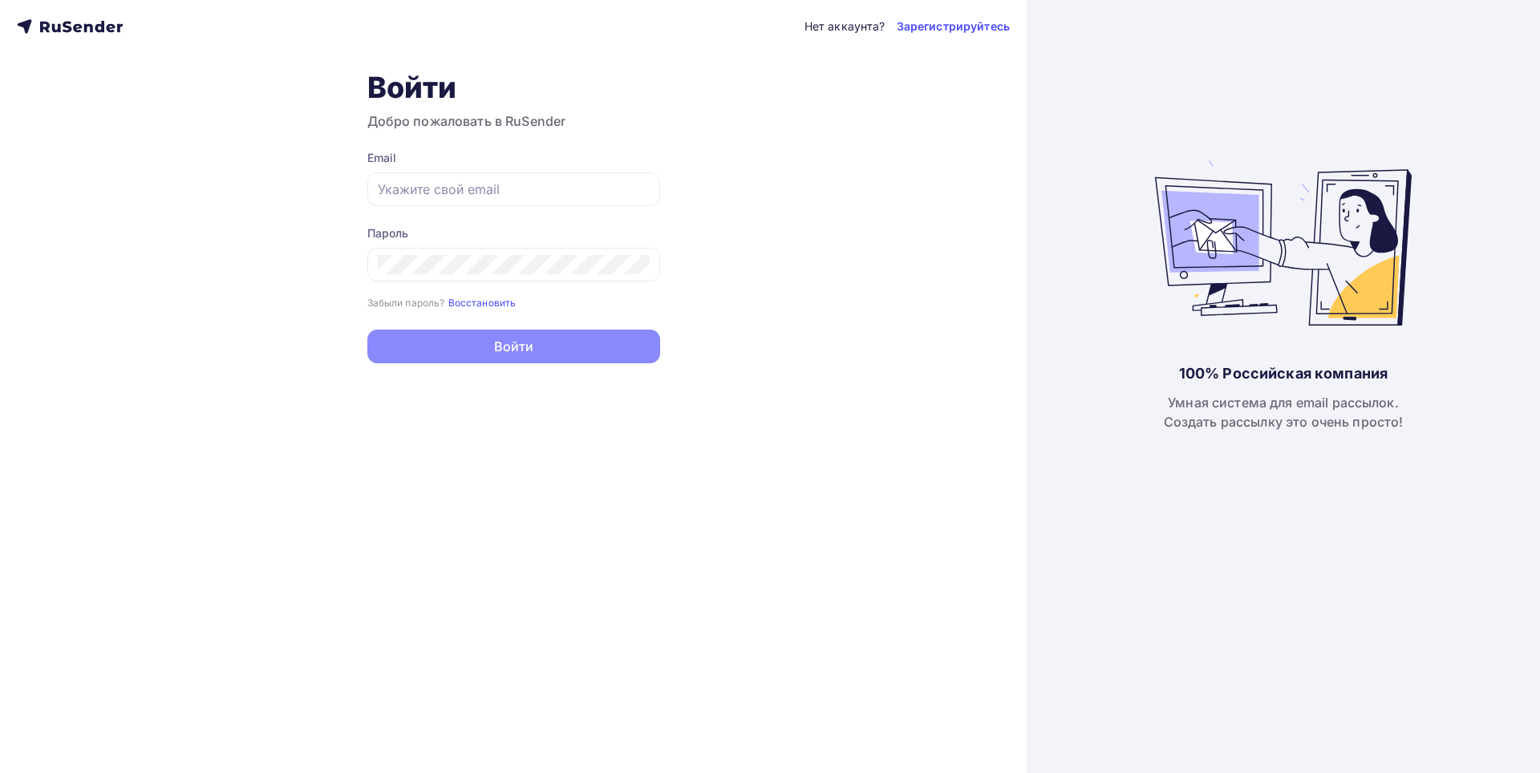
type input "[PERSON_NAME][EMAIL_ADDRESS][DOMAIN_NAME]"
click at [484, 348] on button "Войти" at bounding box center [513, 347] width 293 height 34
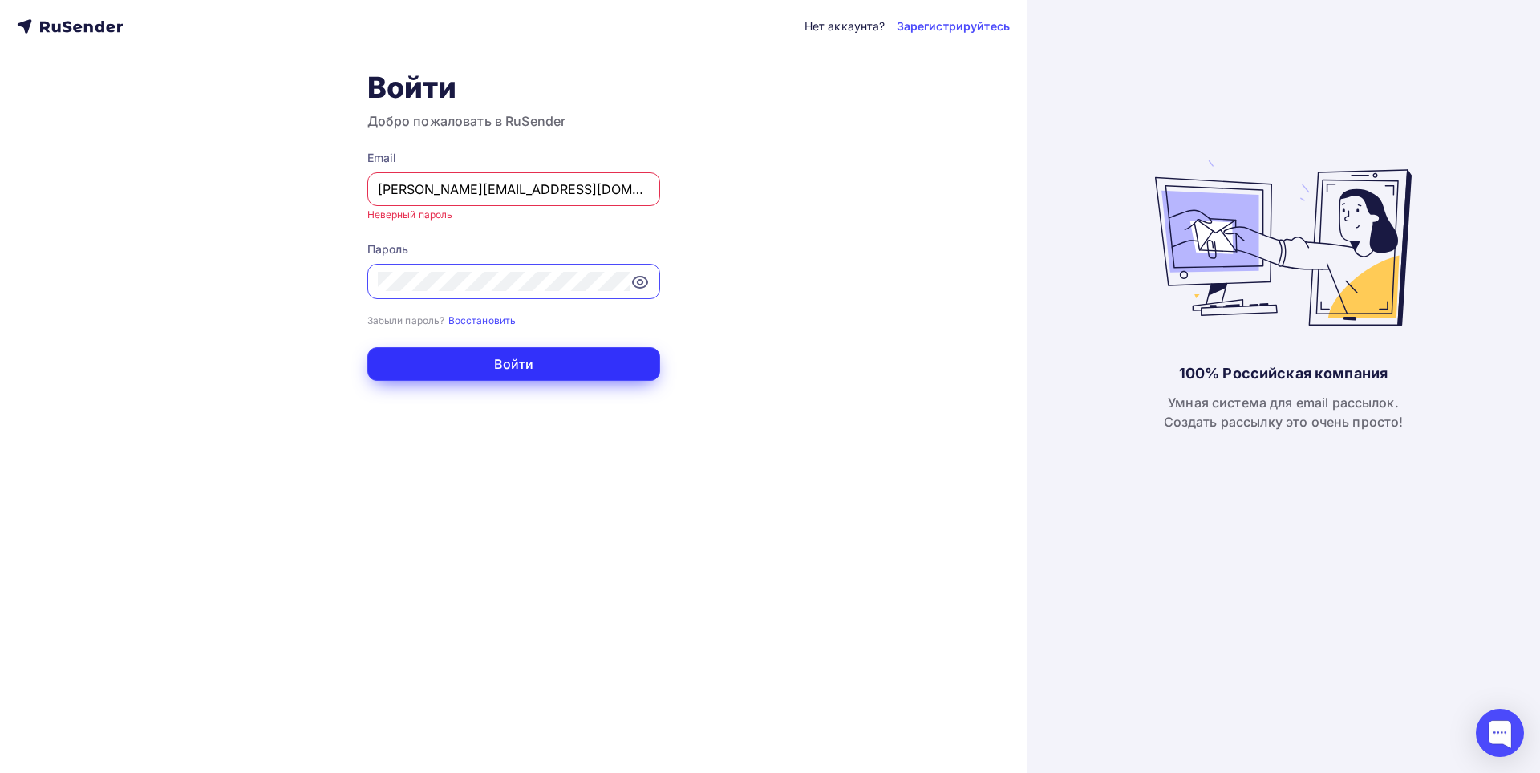
click at [494, 363] on button "Войти" at bounding box center [513, 364] width 293 height 34
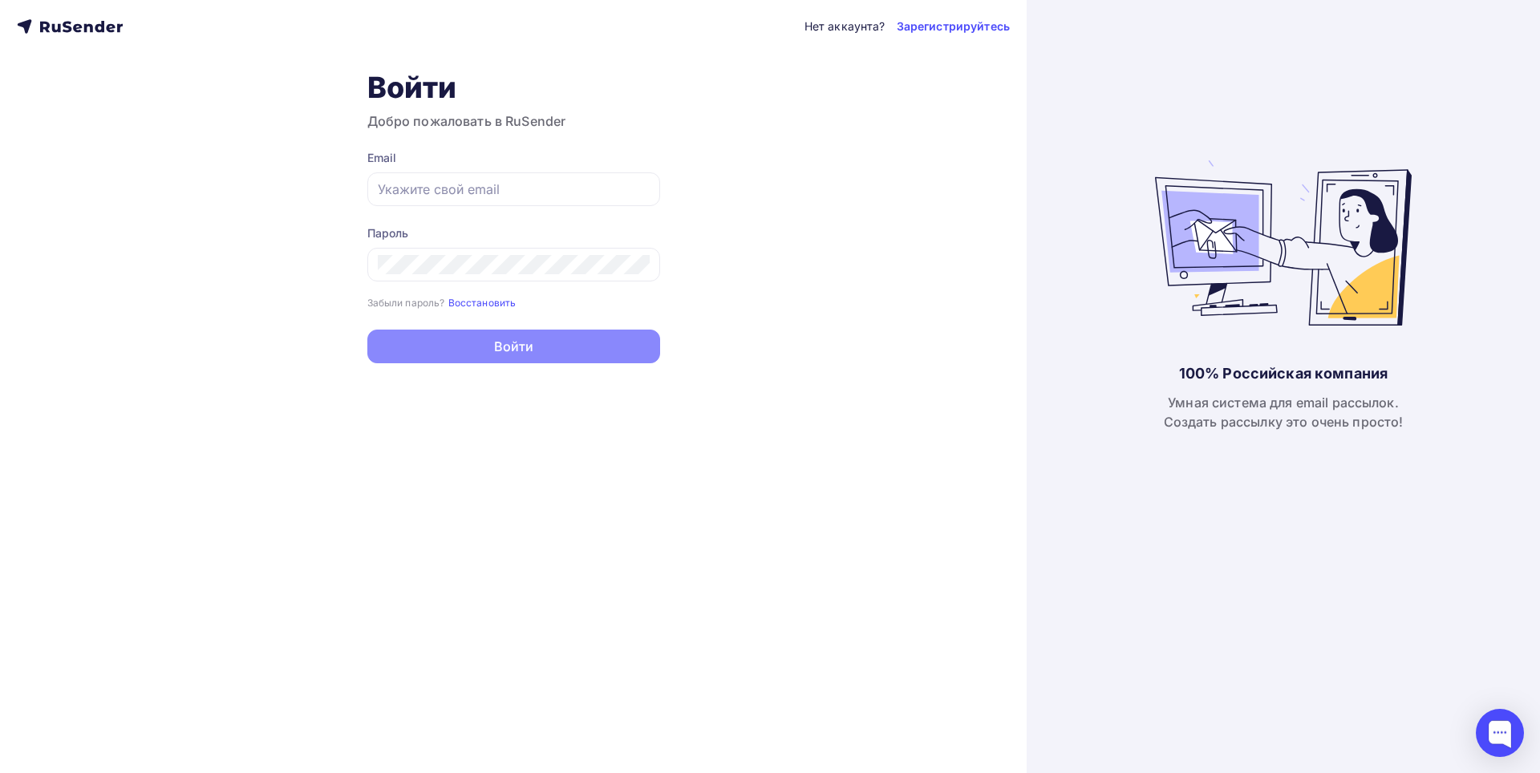
type input "[PERSON_NAME][EMAIL_ADDRESS][DOMAIN_NAME]"
click at [468, 350] on button "Войти" at bounding box center [513, 347] width 293 height 34
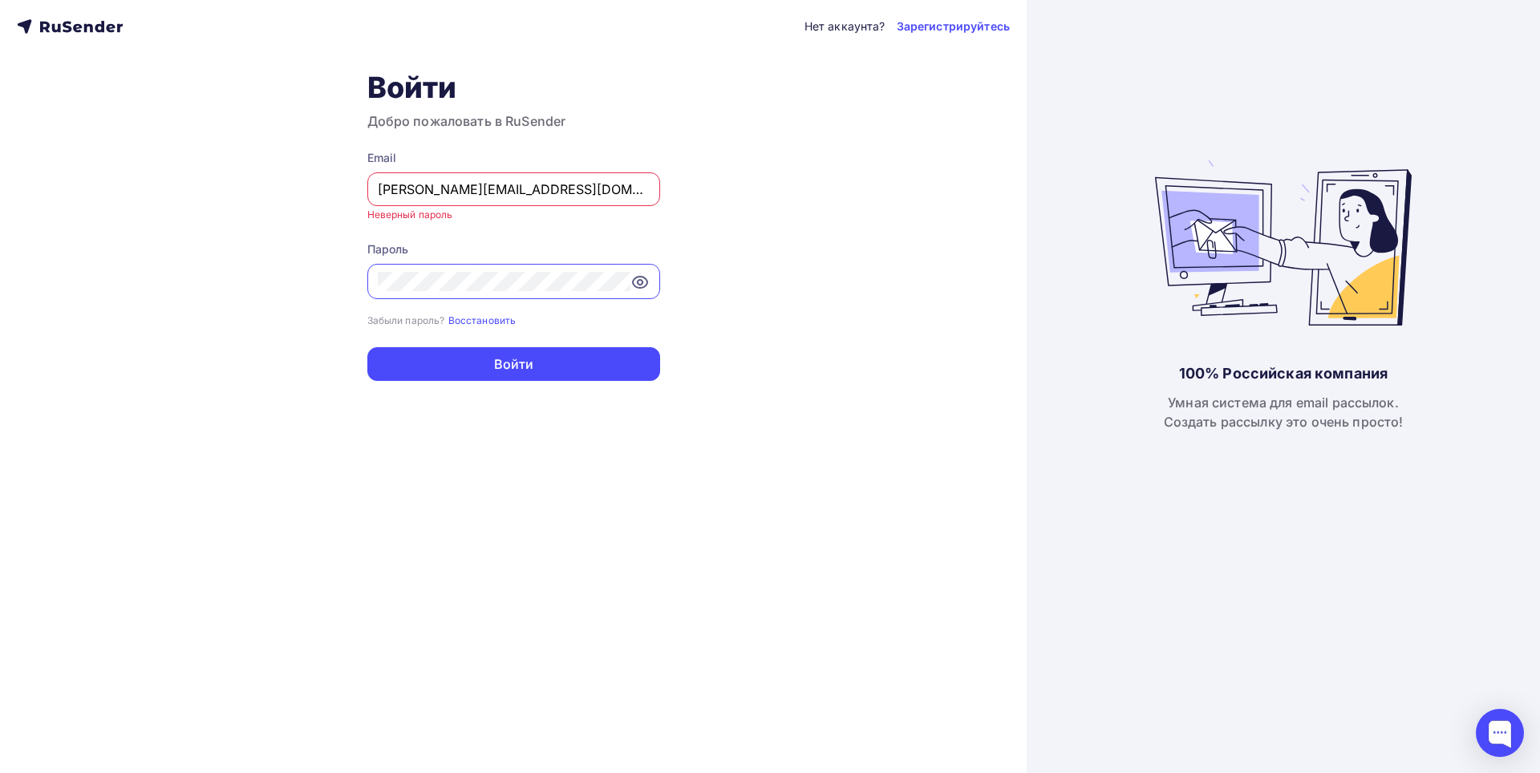
click at [632, 276] on icon at bounding box center [639, 282] width 19 height 19
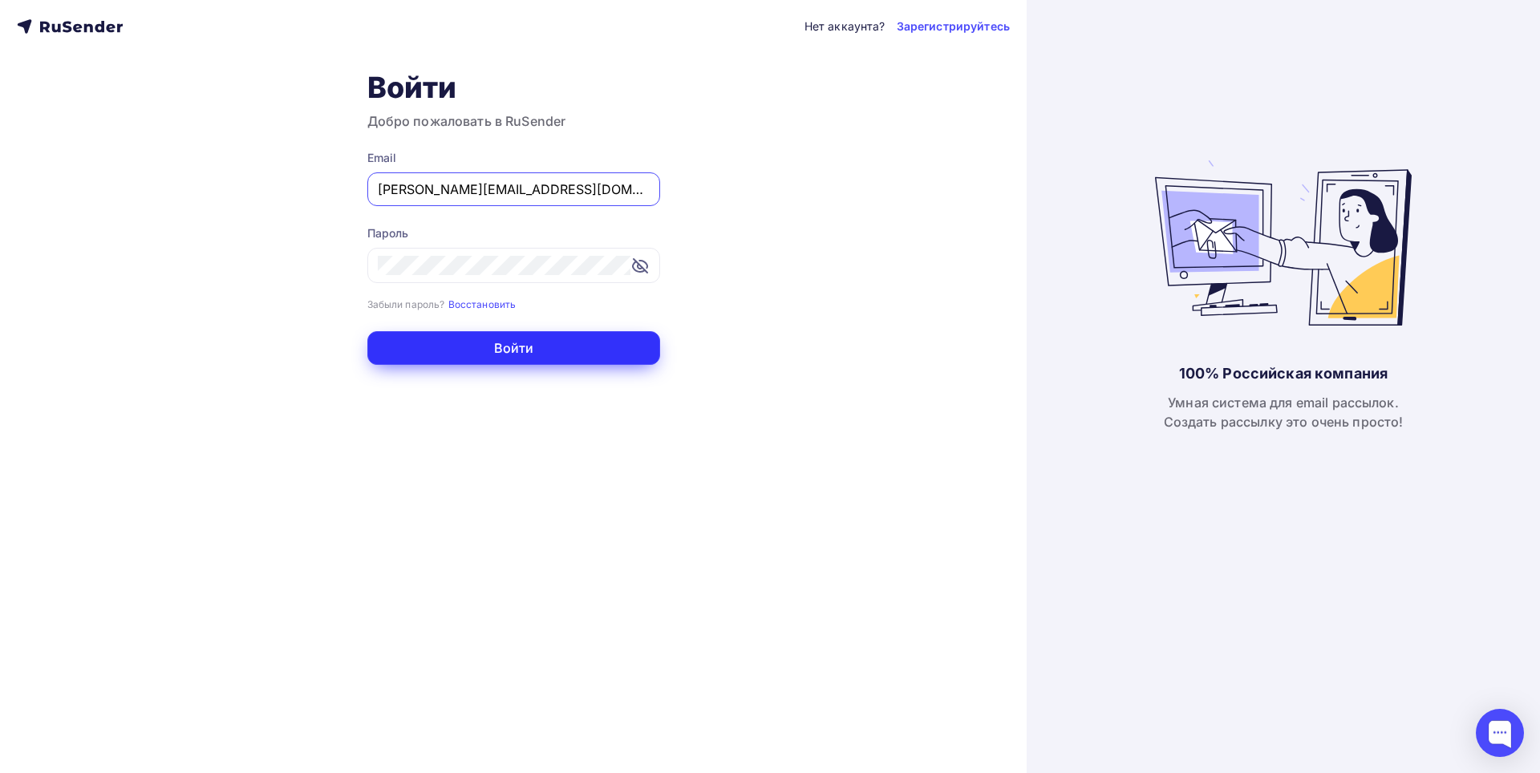
click at [497, 347] on button "Войти" at bounding box center [513, 348] width 293 height 34
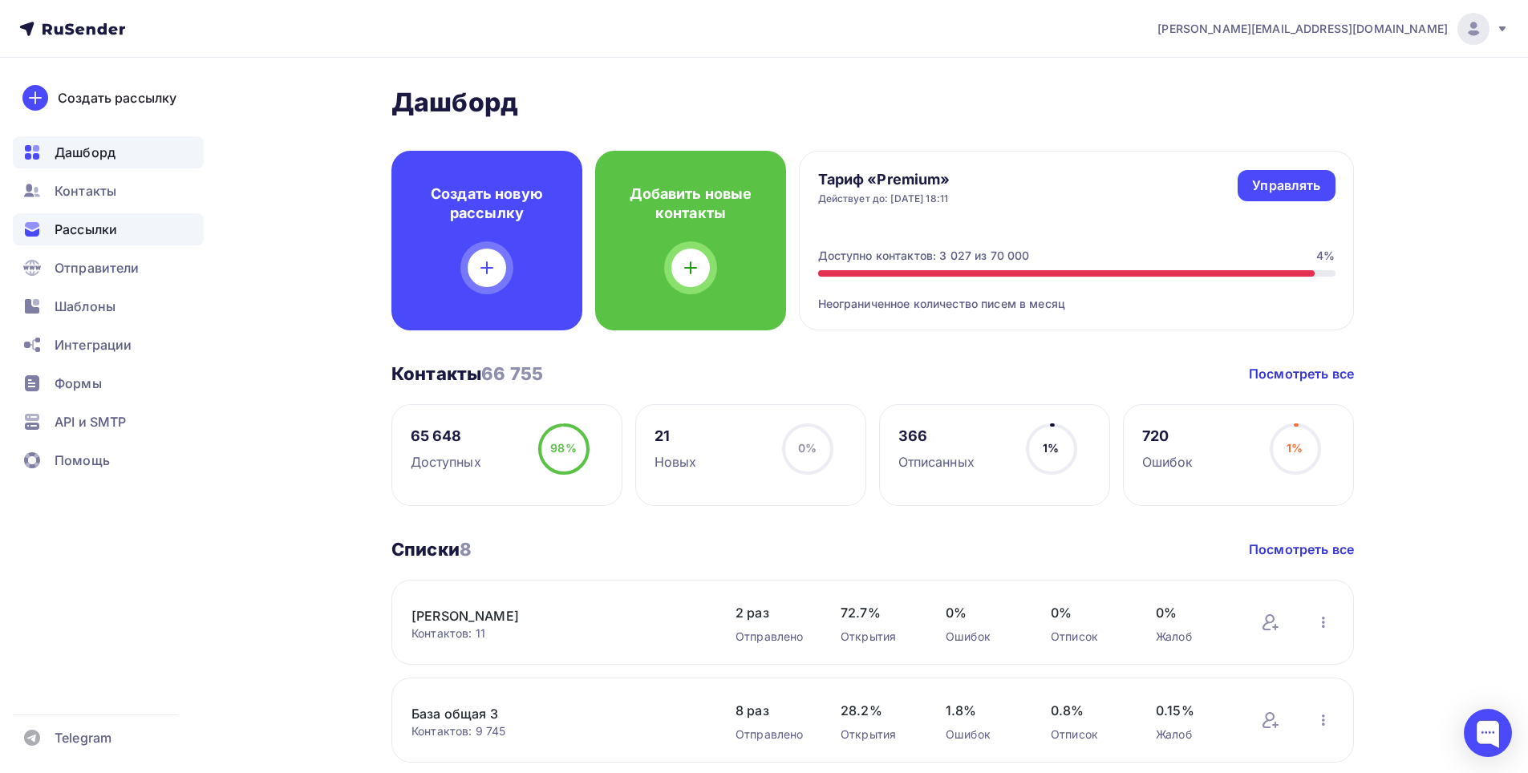
click at [72, 232] on span "Рассылки" at bounding box center [86, 229] width 63 height 19
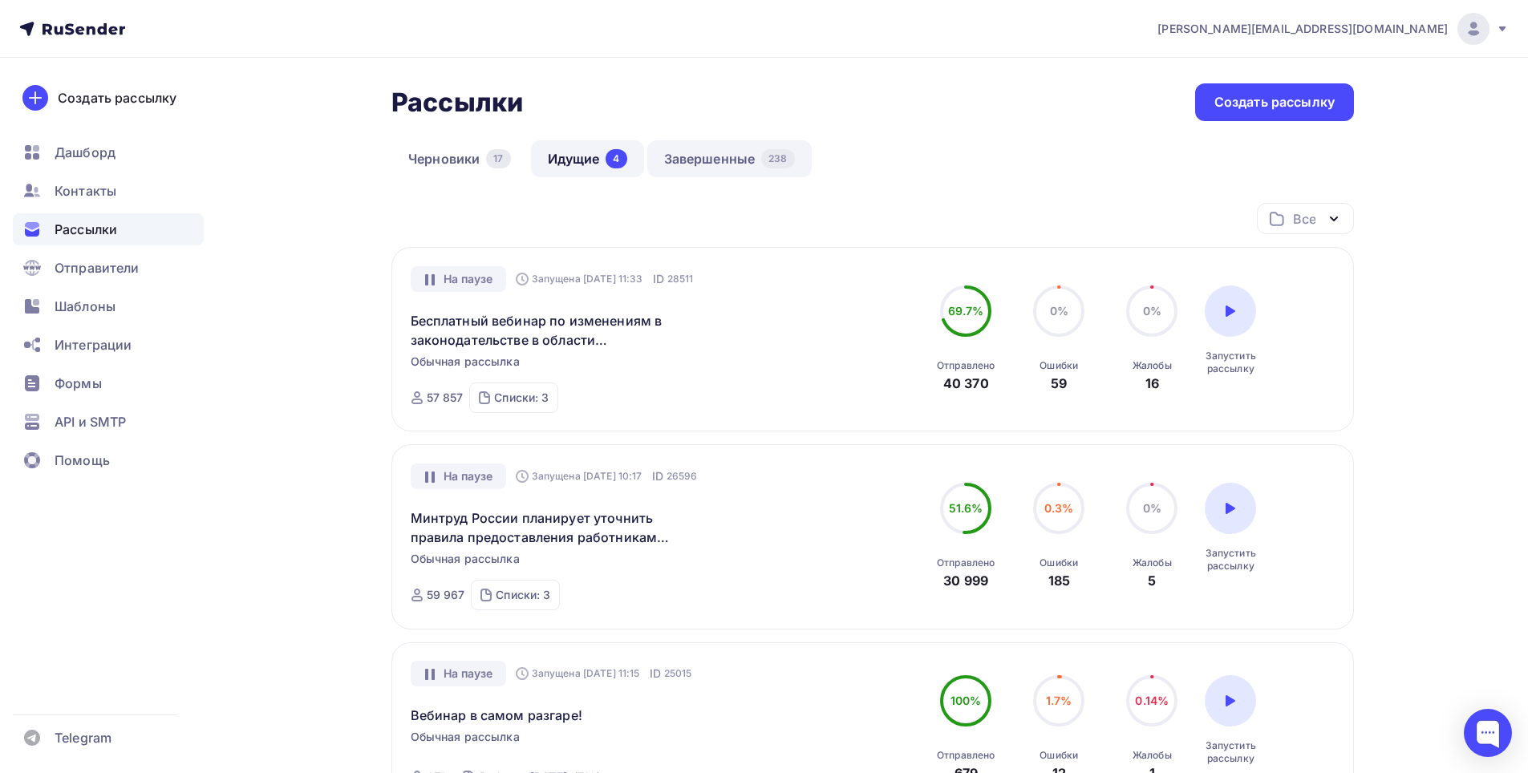
click at [703, 156] on link "Завершенные 238" at bounding box center [729, 158] width 164 height 37
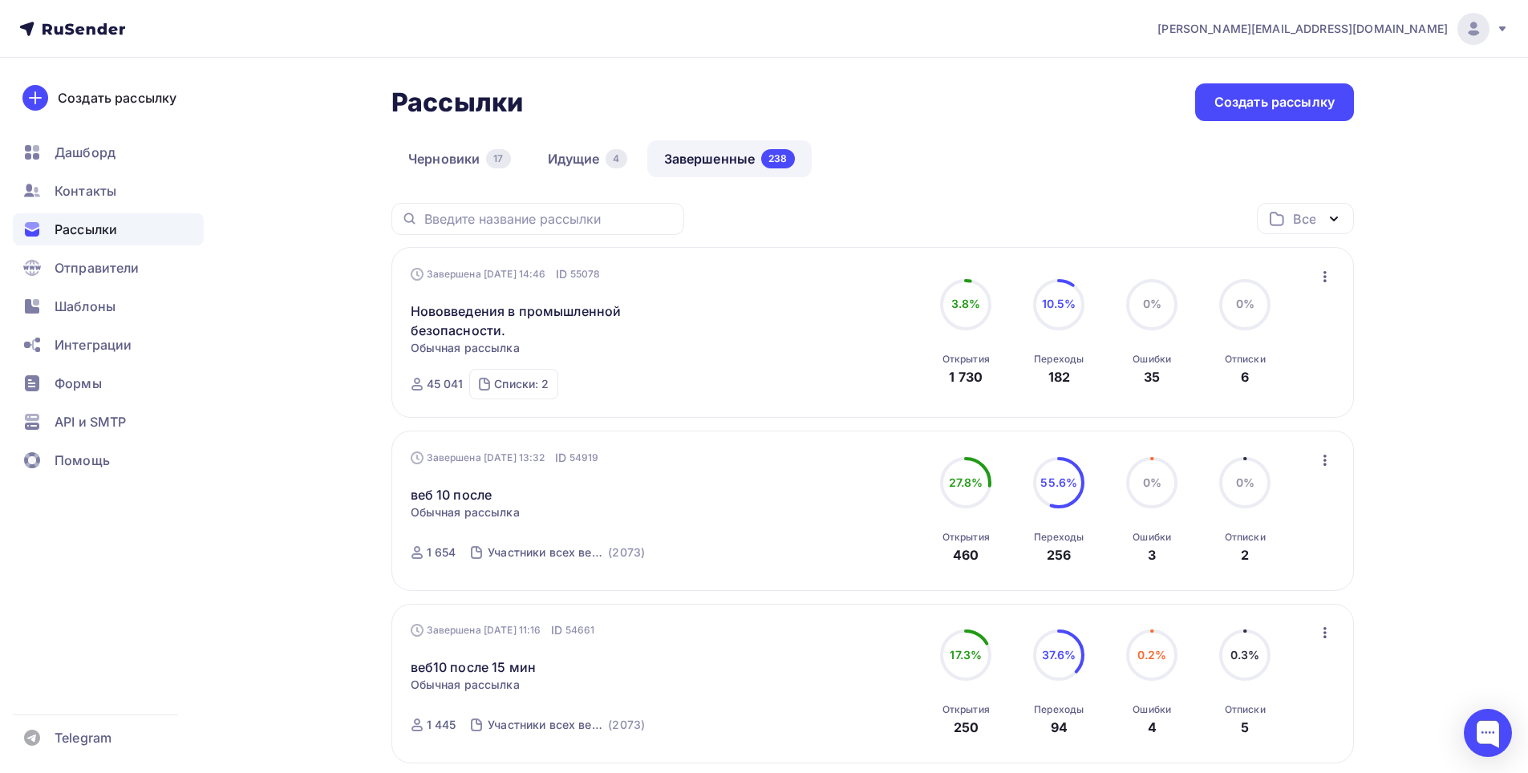
scroll to position [882, 0]
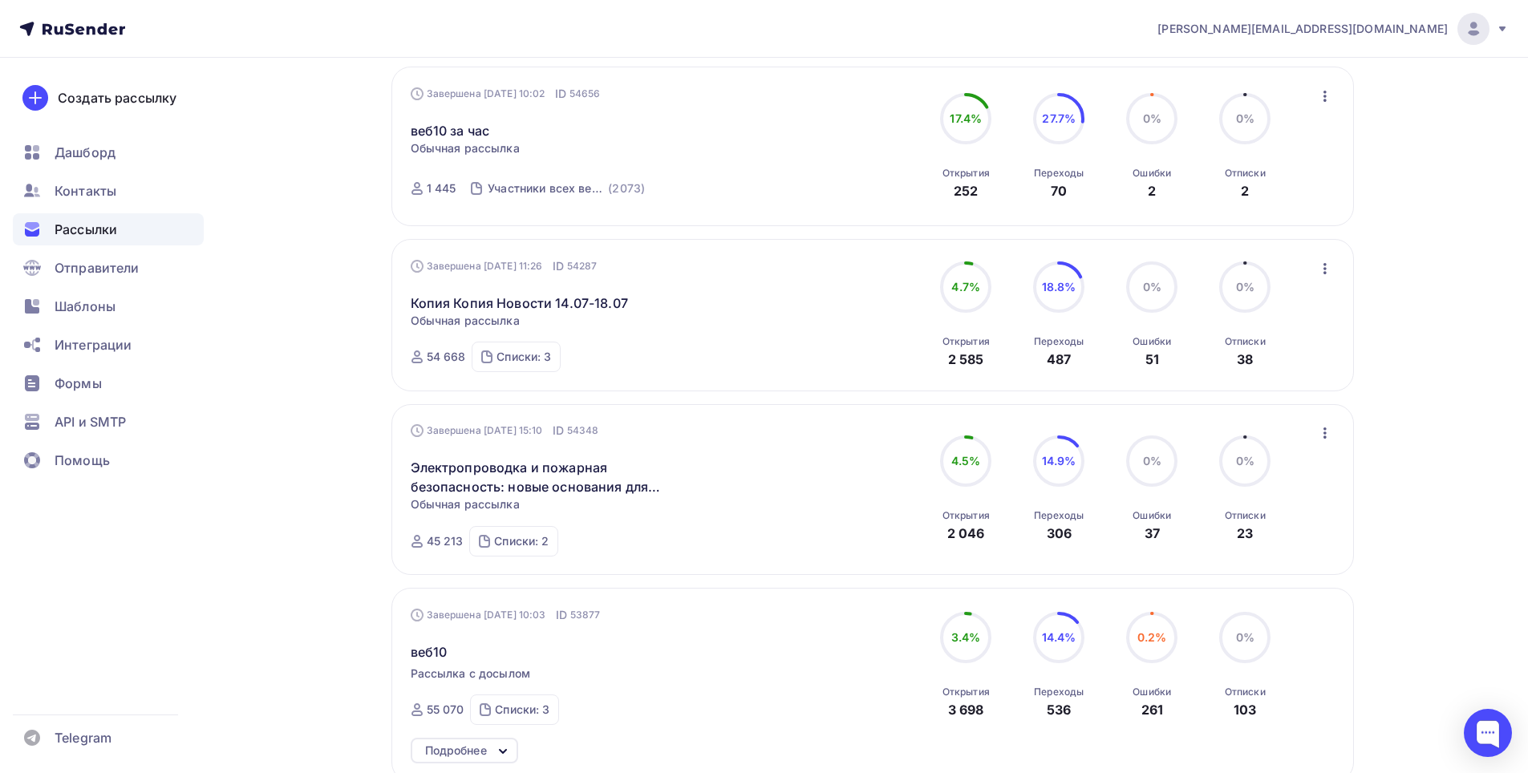
click at [1322, 270] on icon "button" at bounding box center [1324, 268] width 19 height 19
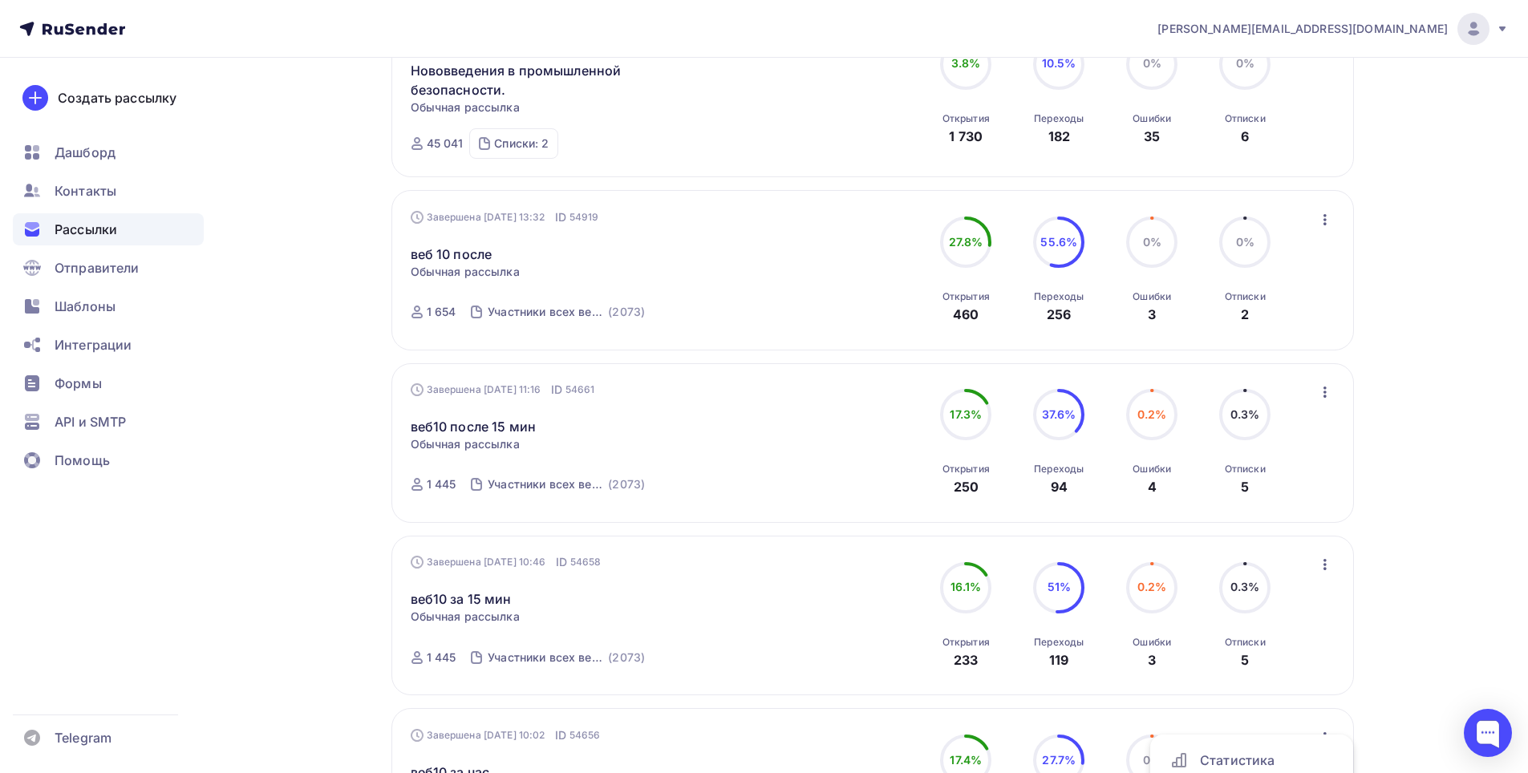
scroll to position [0, 0]
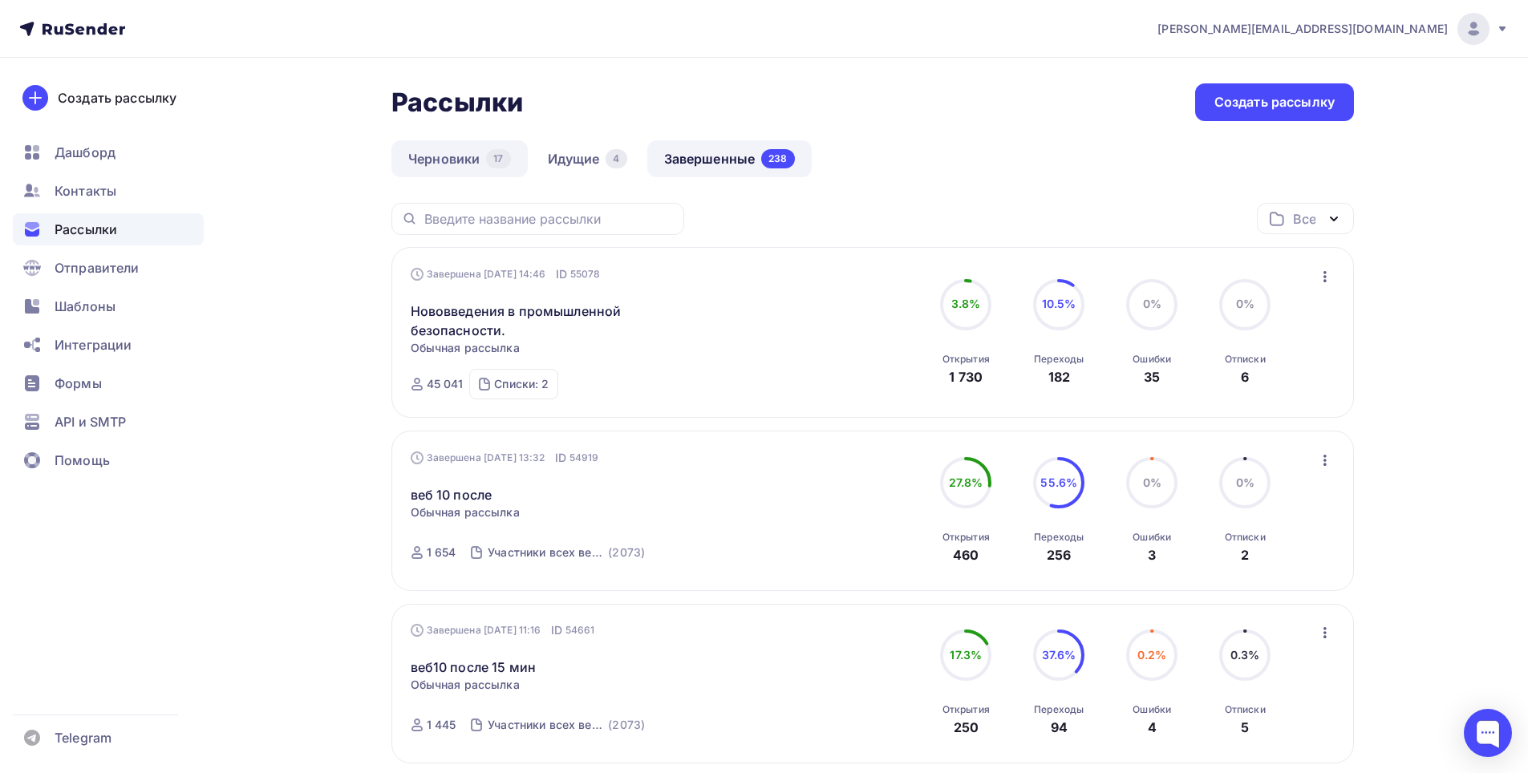
click at [430, 164] on link "Черновики 17" at bounding box center [459, 158] width 136 height 37
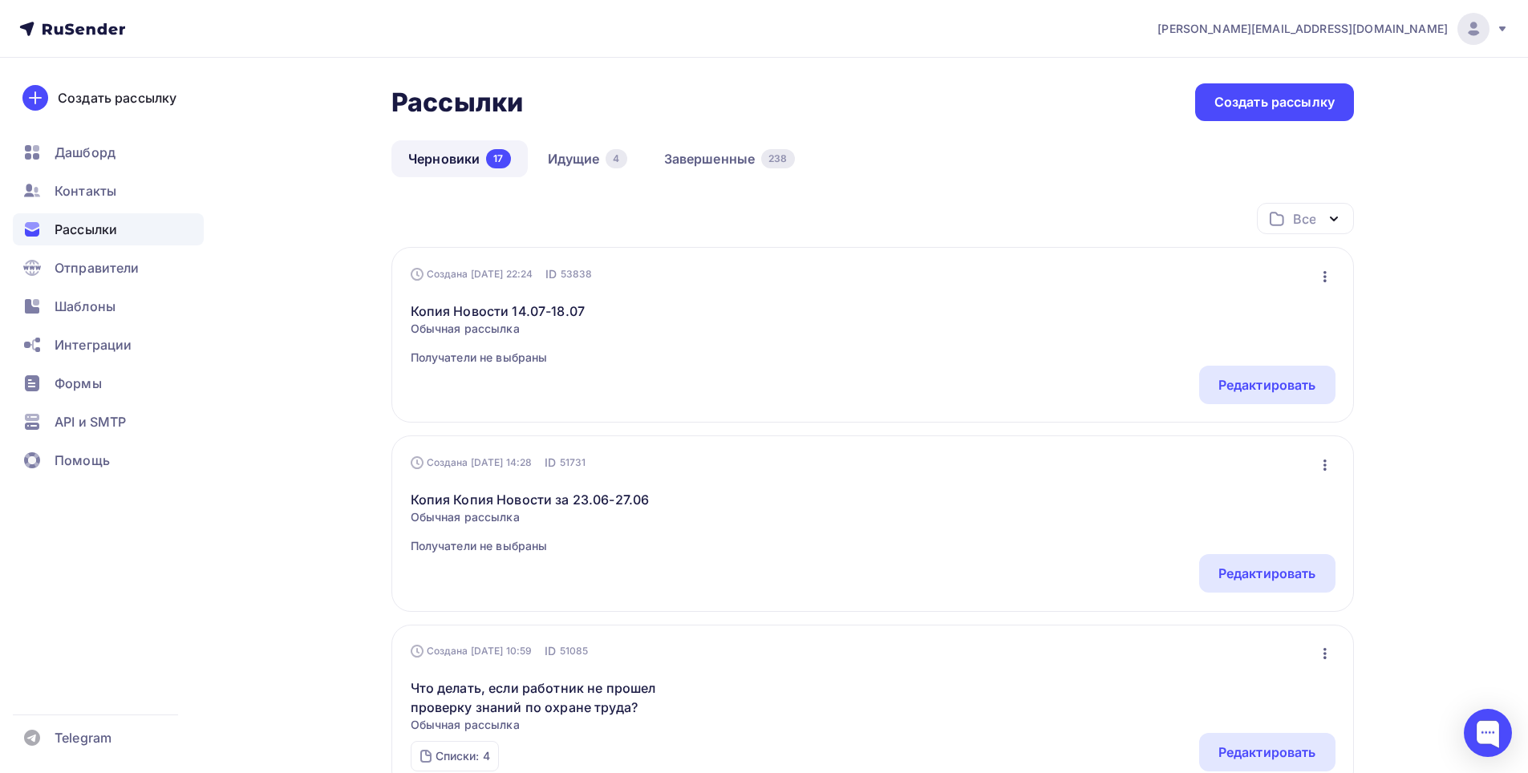
click at [1323, 276] on icon "button" at bounding box center [1324, 276] width 3 height 11
click at [1266, 349] on div "Копировать" at bounding box center [1255, 350] width 154 height 19
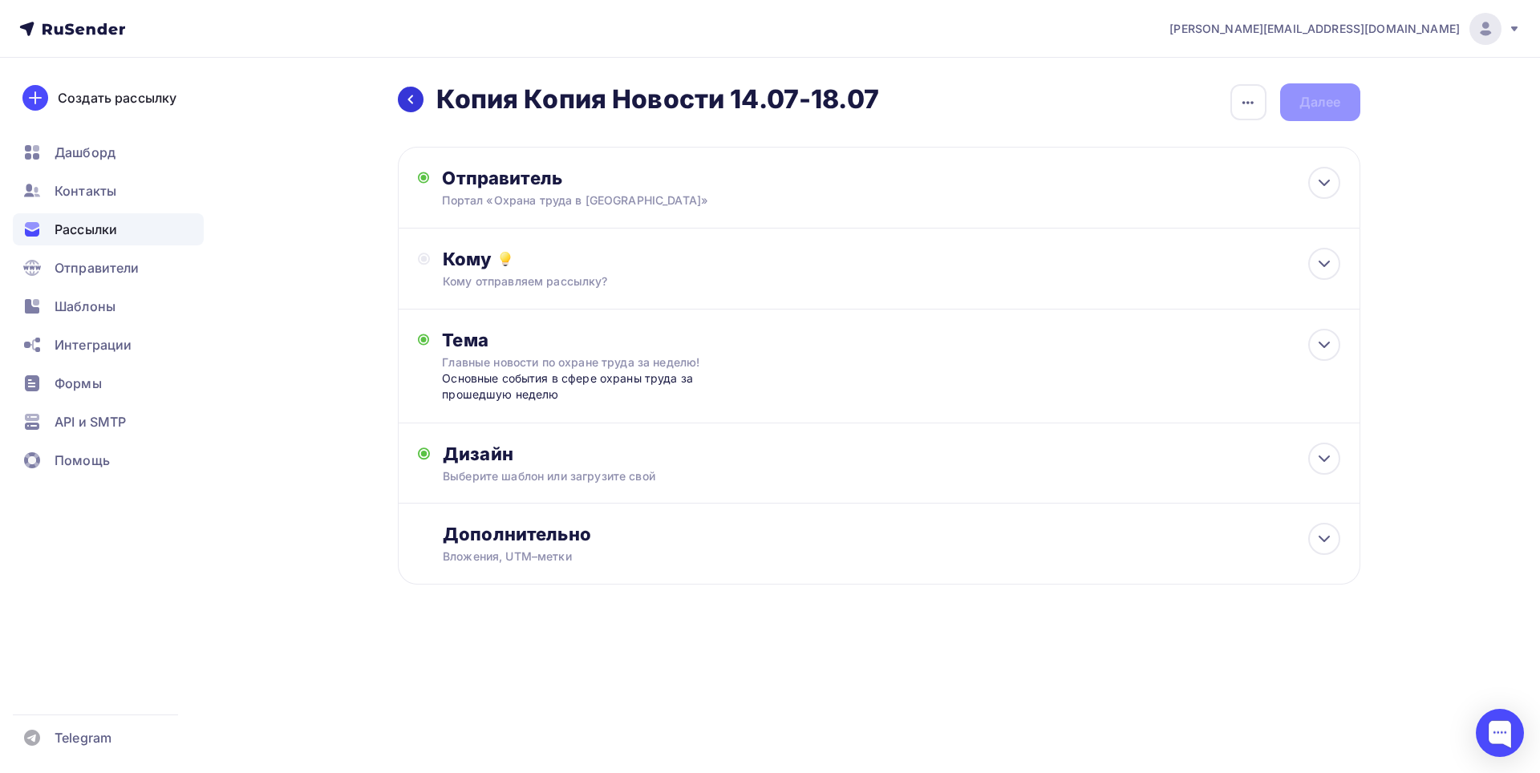
click at [406, 101] on icon at bounding box center [410, 99] width 13 height 13
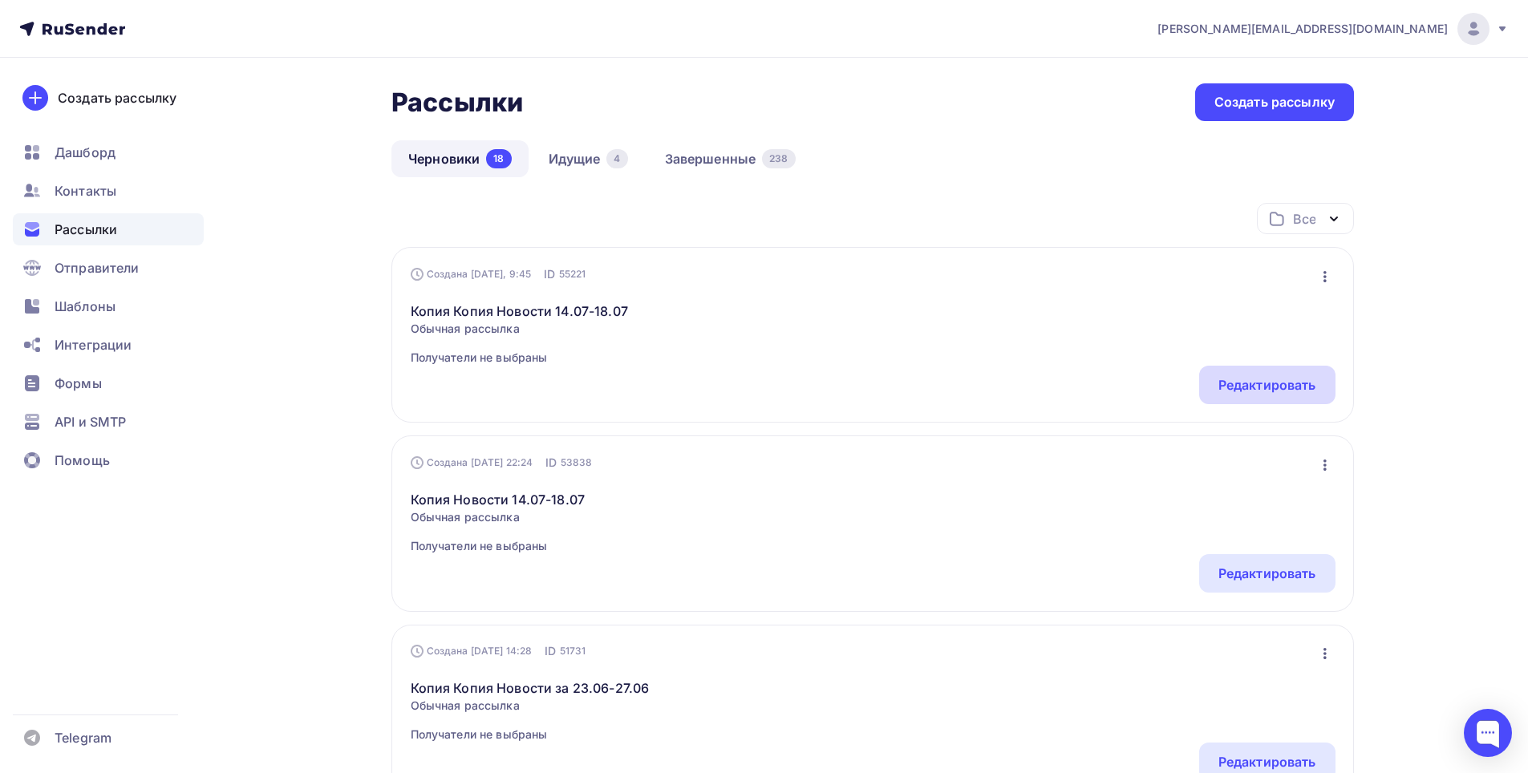
click at [1290, 381] on div "Редактировать" at bounding box center [1267, 384] width 98 height 19
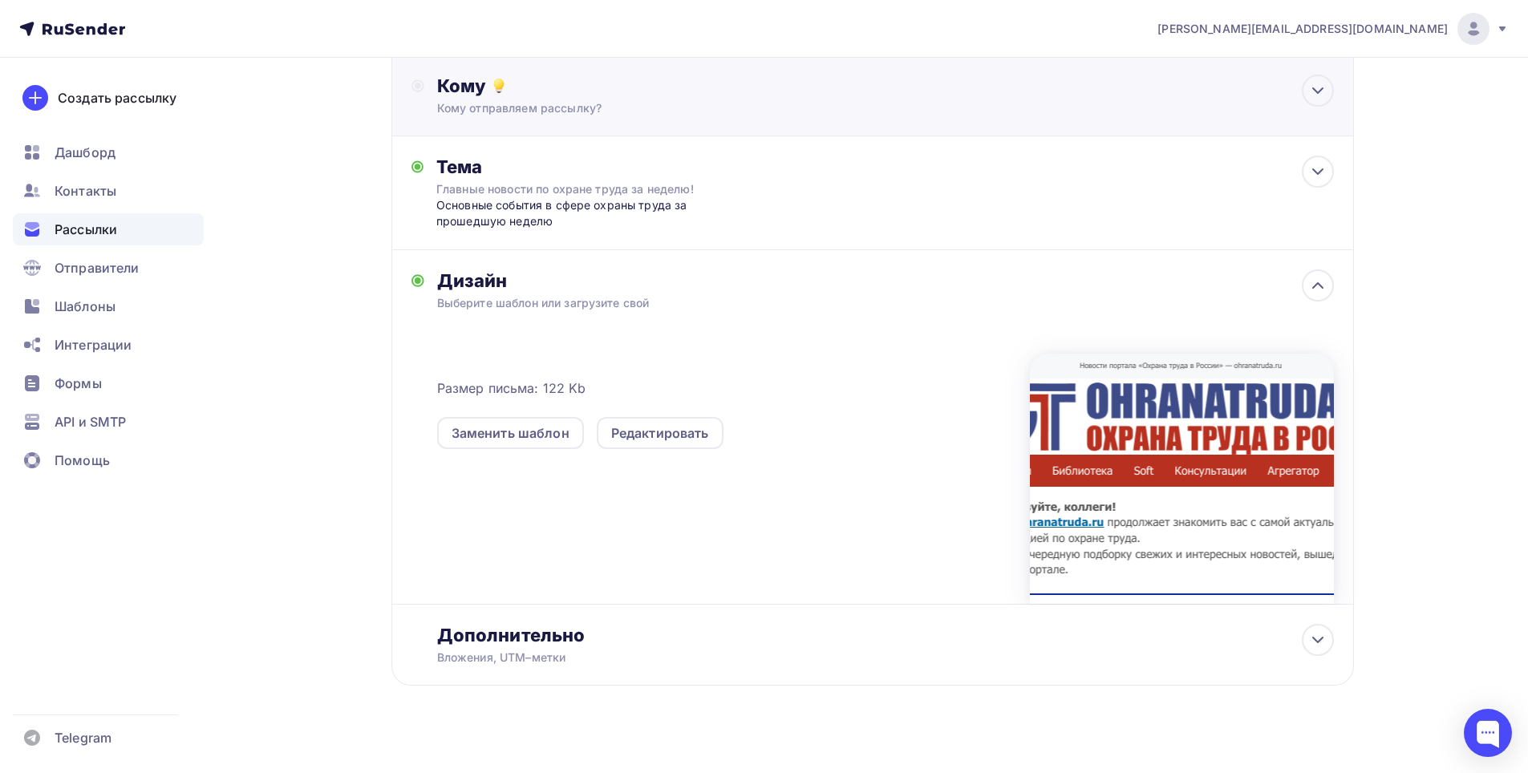
scroll to position [189, 0]
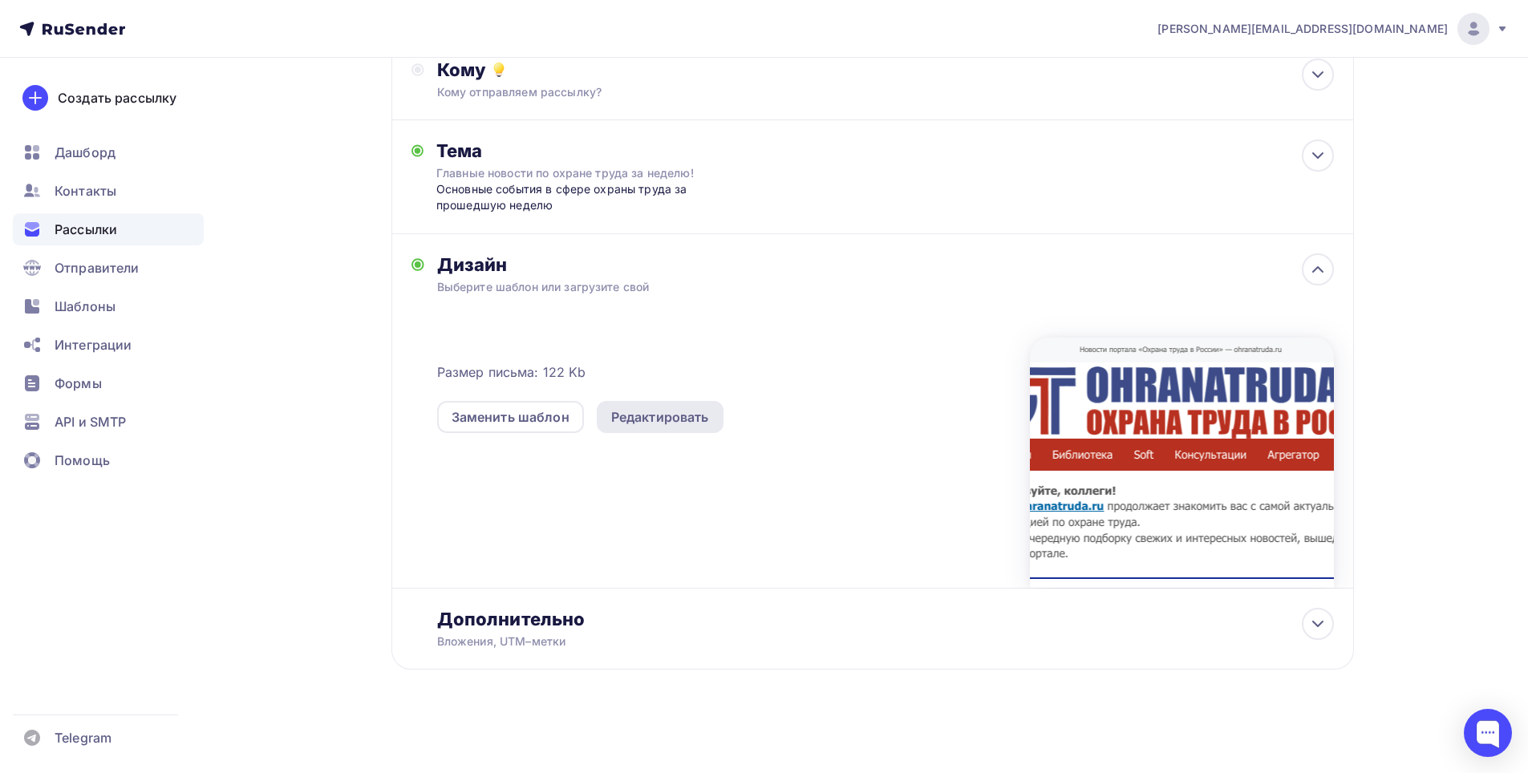
click at [635, 411] on div "Редактировать" at bounding box center [660, 416] width 98 height 19
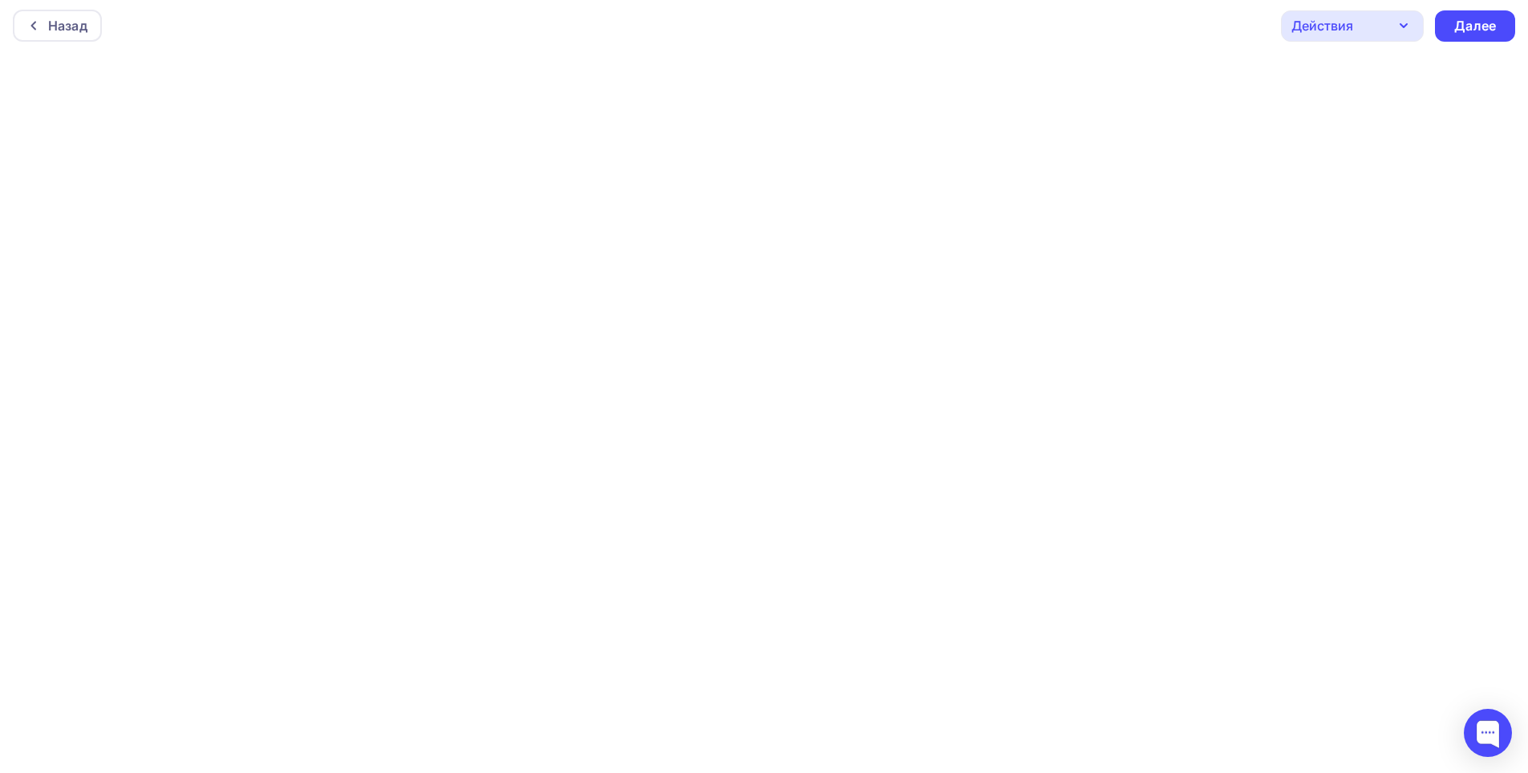
scroll to position [4, 0]
click at [1483, 21] on div "Далее" at bounding box center [1475, 25] width 42 height 18
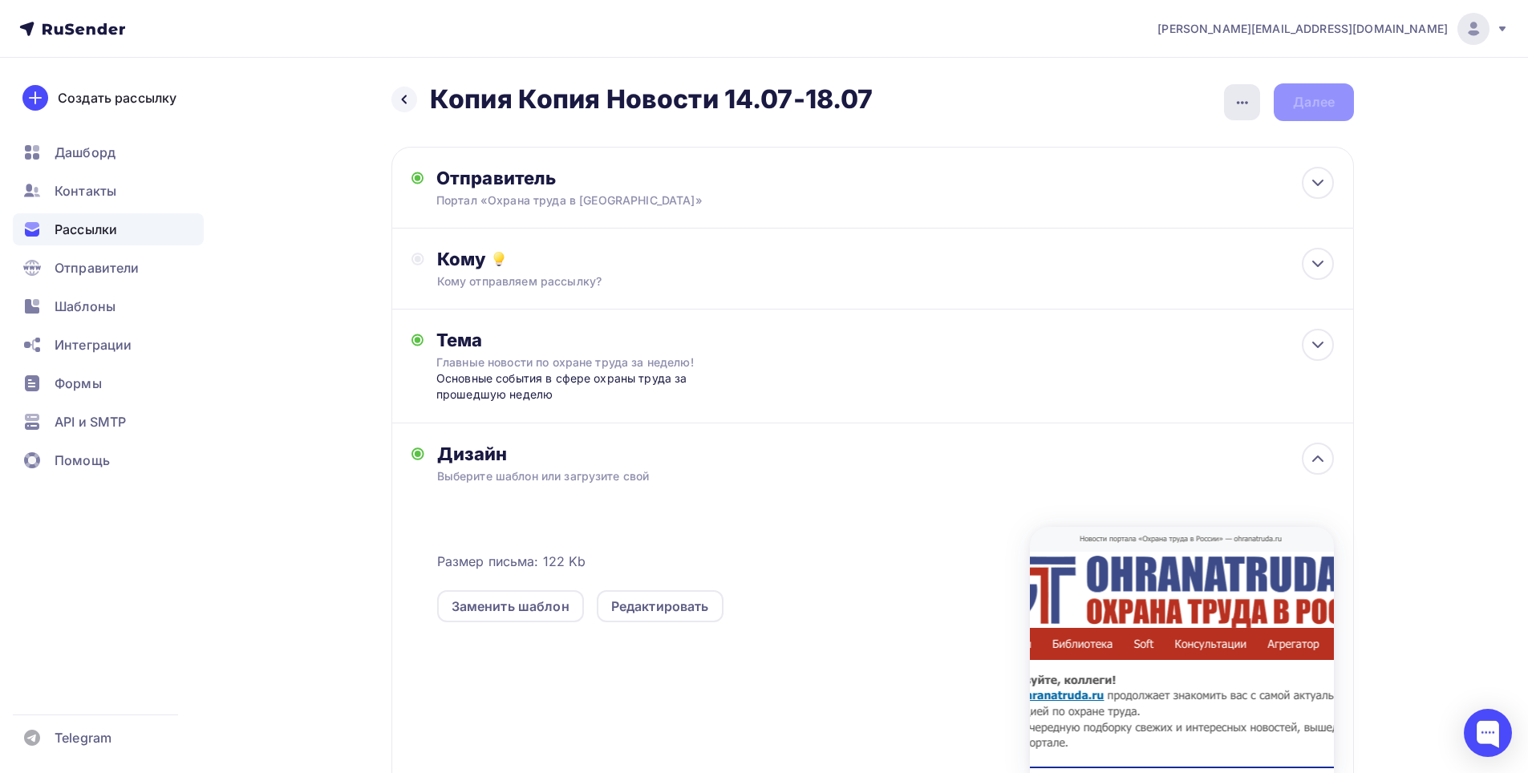
click at [1233, 93] on icon "button" at bounding box center [1242, 102] width 19 height 19
click at [1169, 174] on link "Переименовать рассылку" at bounding box center [1157, 184] width 218 height 32
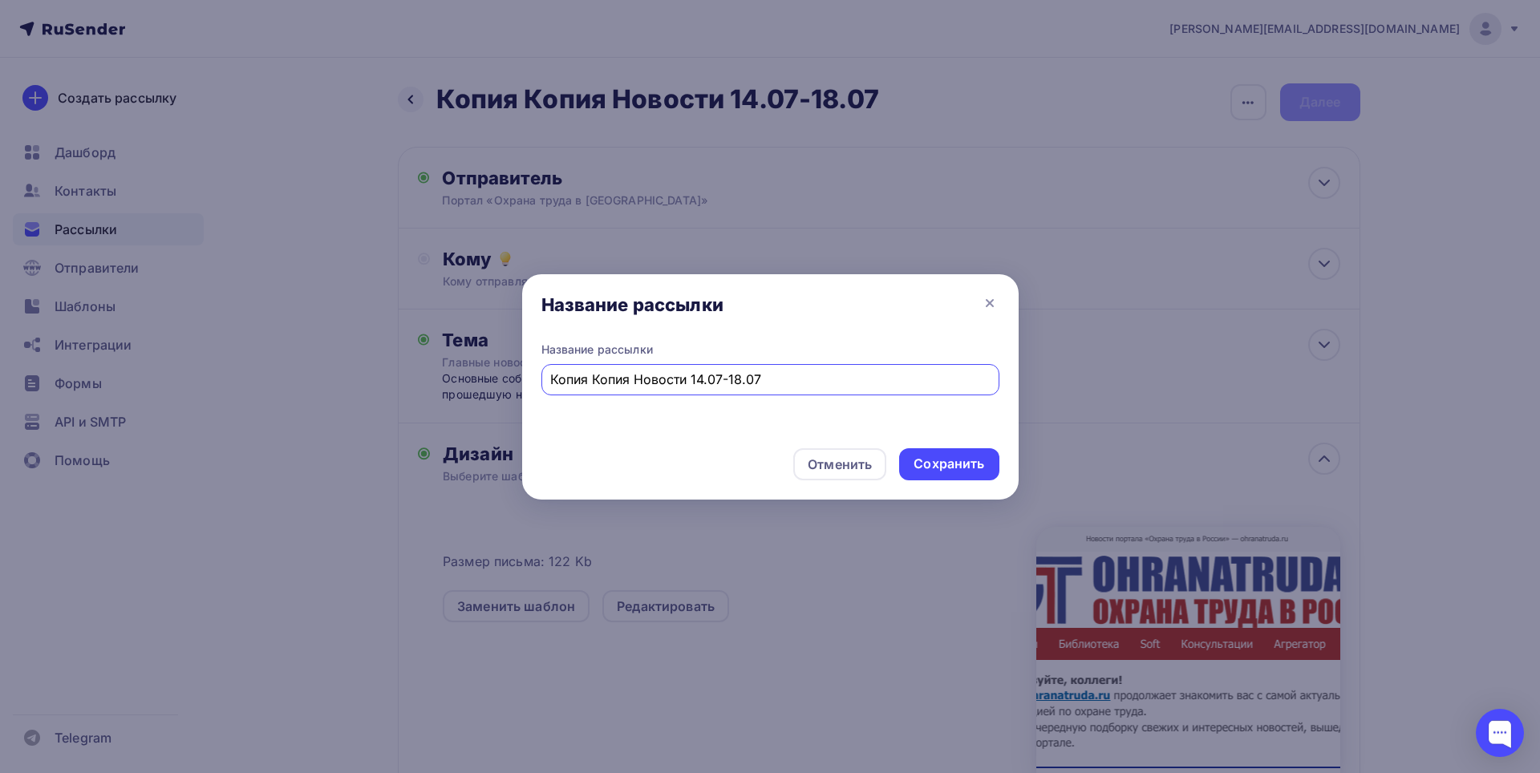
click at [628, 379] on input "Копия Копия Новости 14.07-18.07" at bounding box center [769, 379] width 439 height 19
click at [625, 377] on input "Новости 14.07-18.07" at bounding box center [769, 379] width 439 height 19
click at [643, 380] on input "Новости 04.07-18.07" at bounding box center [769, 379] width 439 height 19
click at [665, 376] on input "Новости 04.08-18.07" at bounding box center [769, 379] width 439 height 19
click at [714, 380] on input "Новости 04.08-08.07" at bounding box center [769, 379] width 439 height 19
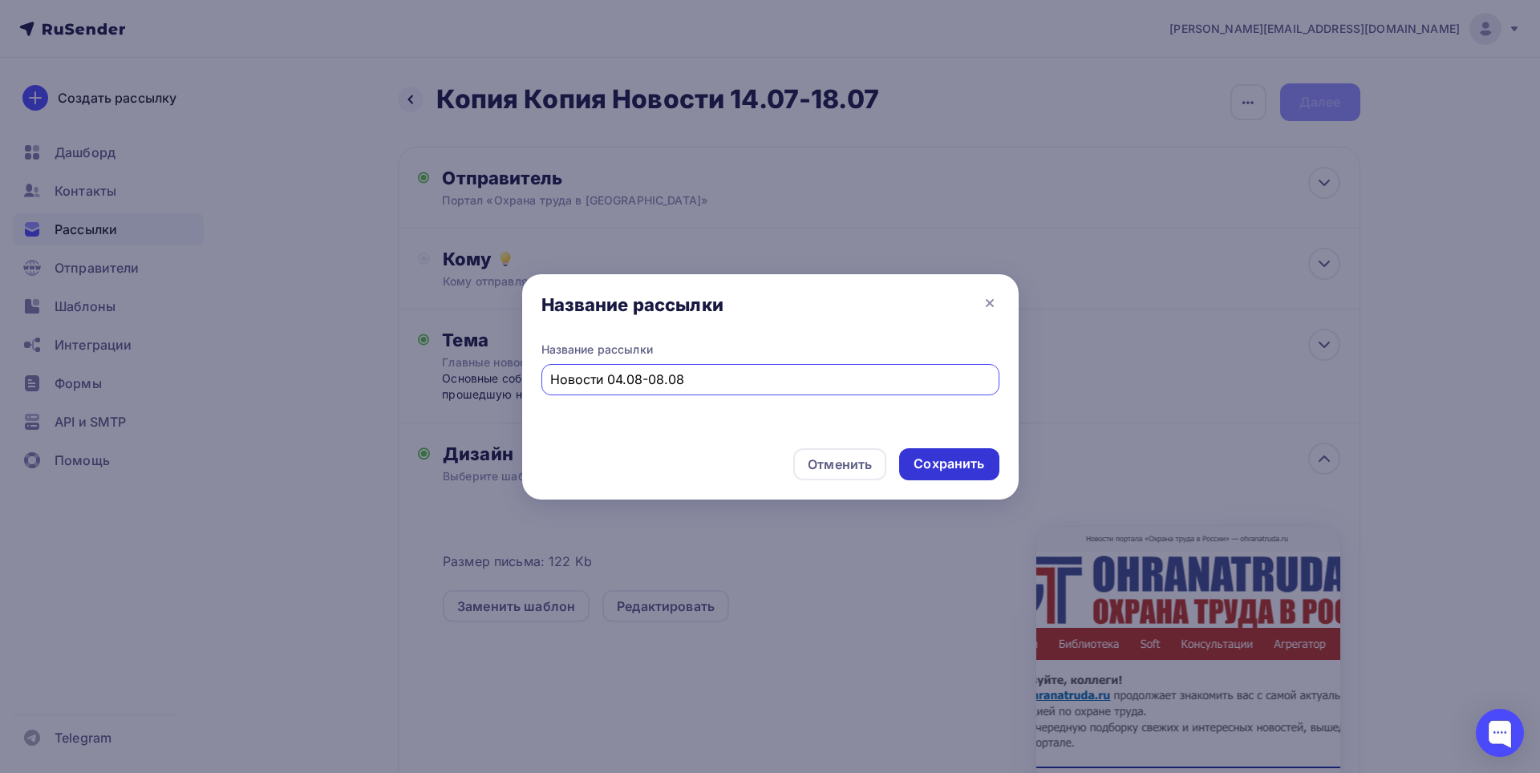
type input "Новости 04.08-08.08"
click at [950, 463] on div "Сохранить" at bounding box center [948, 464] width 71 height 18
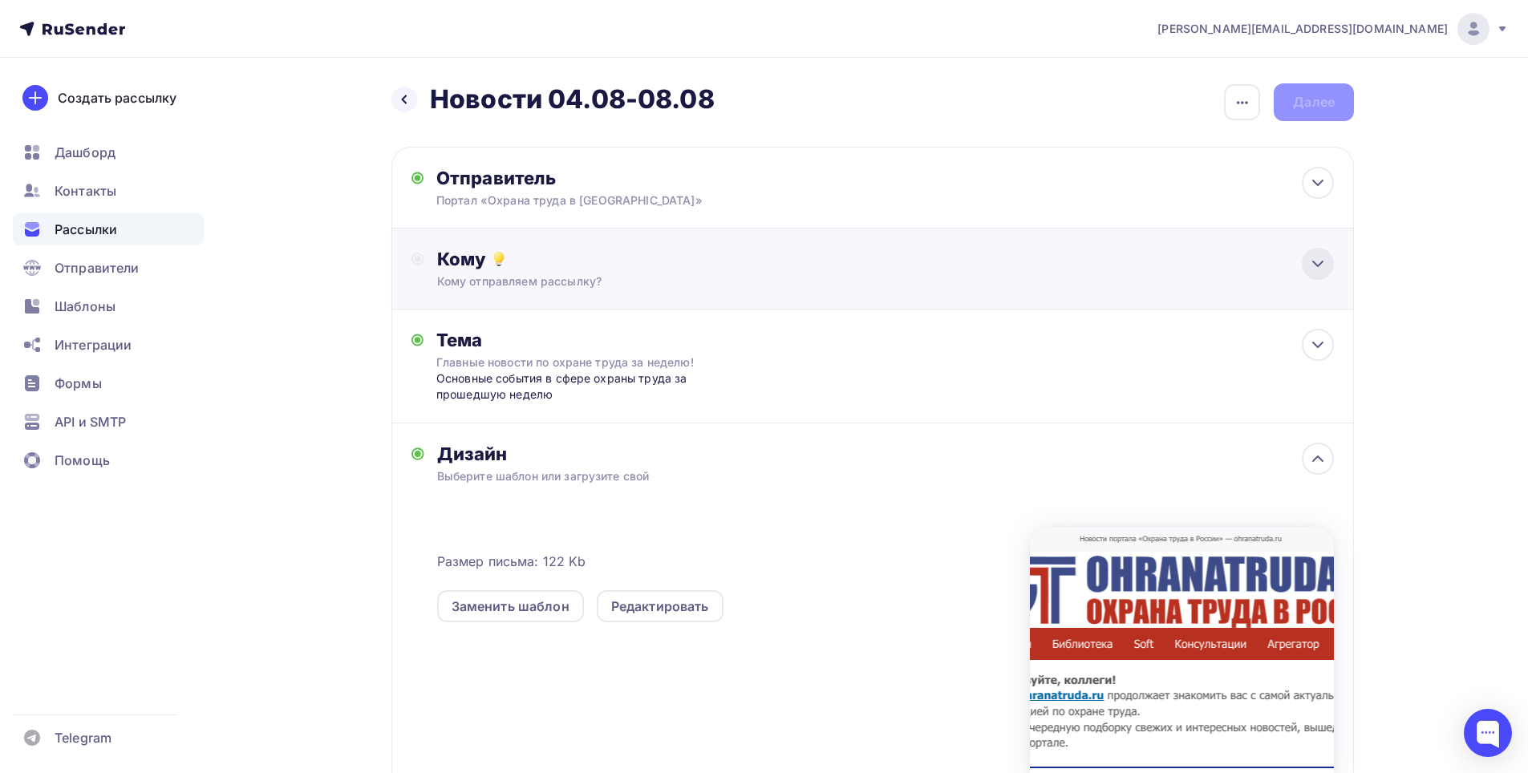
click at [1318, 265] on icon at bounding box center [1318, 263] width 10 height 5
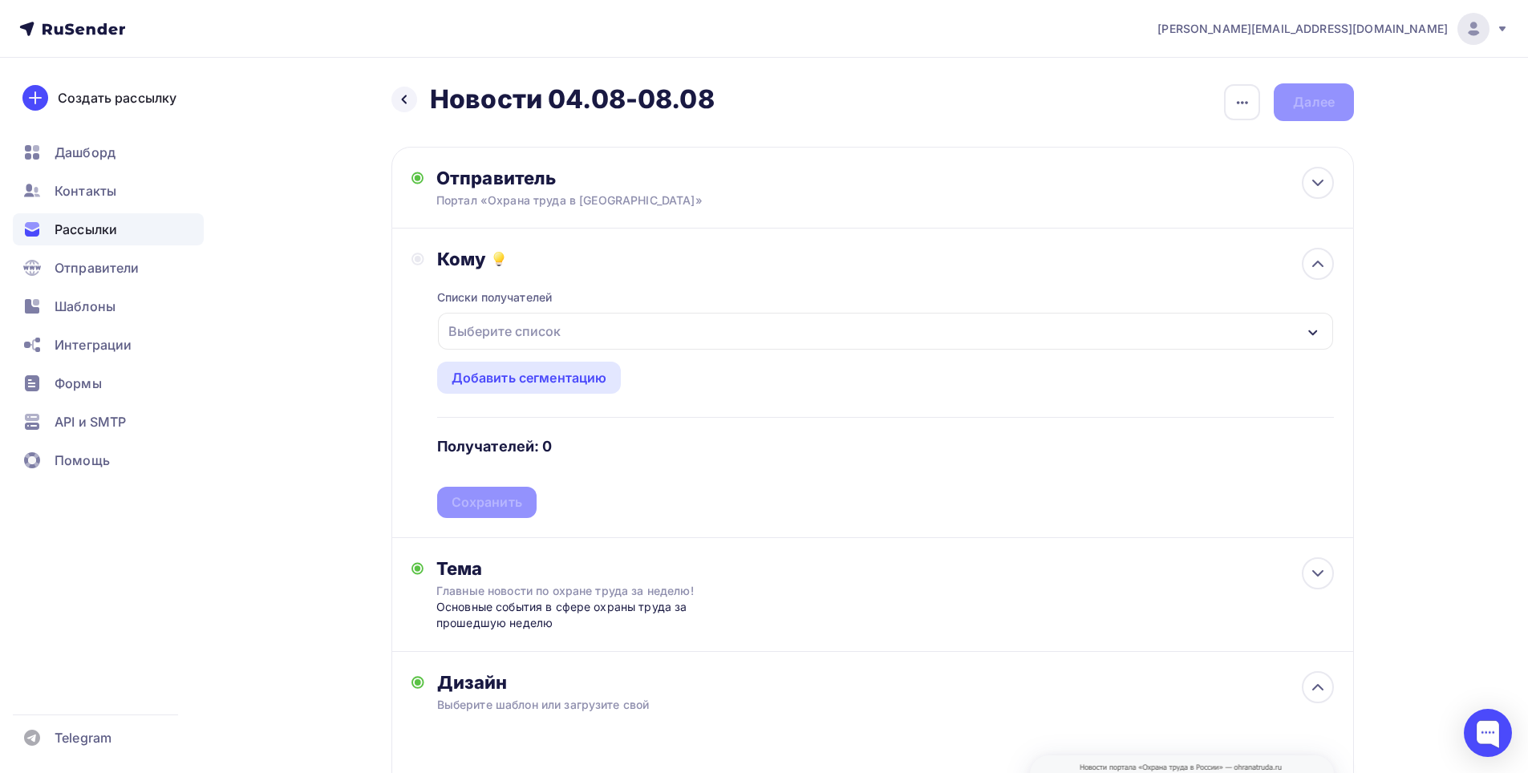
click at [493, 332] on div "Выберите список" at bounding box center [504, 331] width 125 height 29
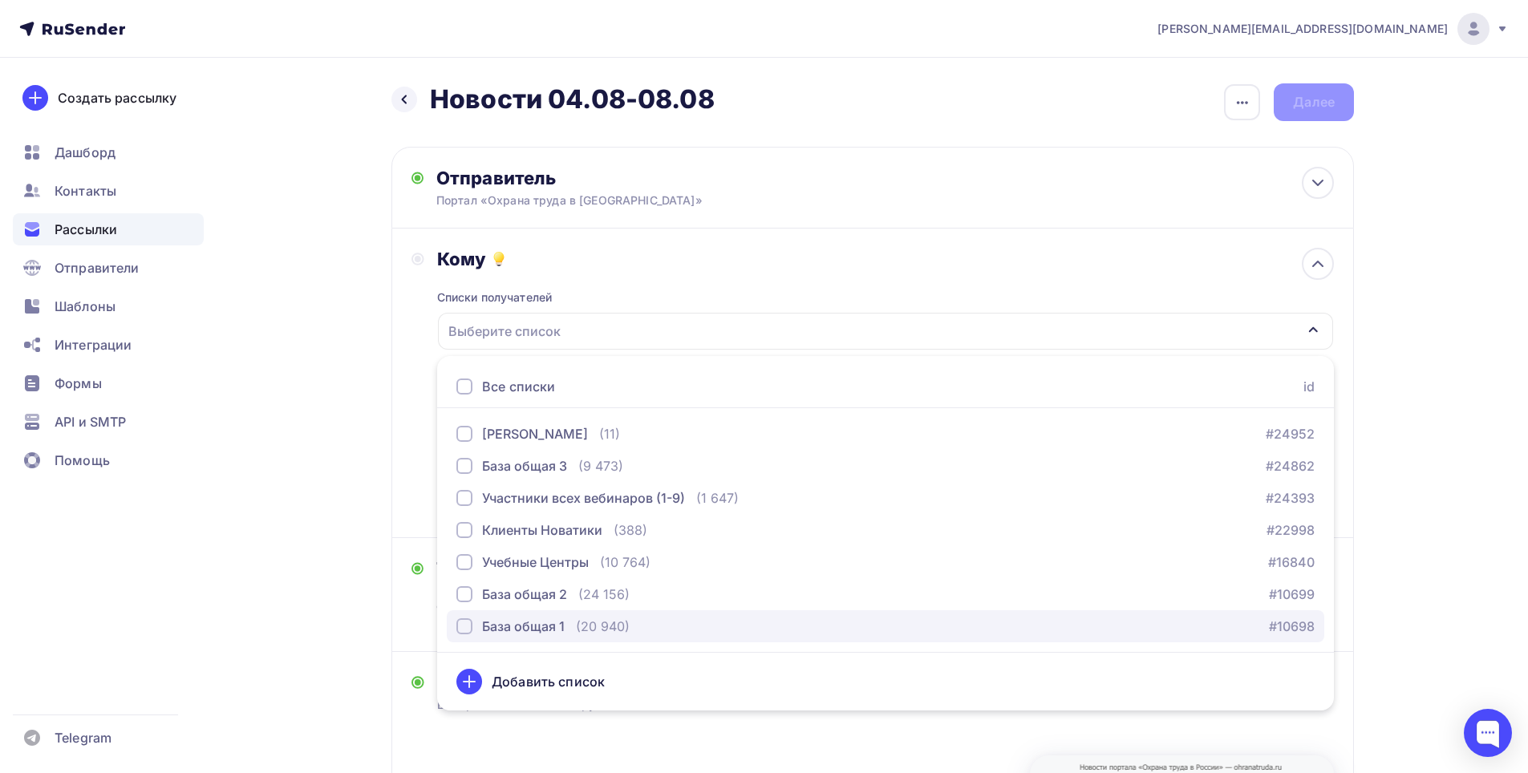
click at [464, 628] on div "button" at bounding box center [464, 626] width 16 height 16
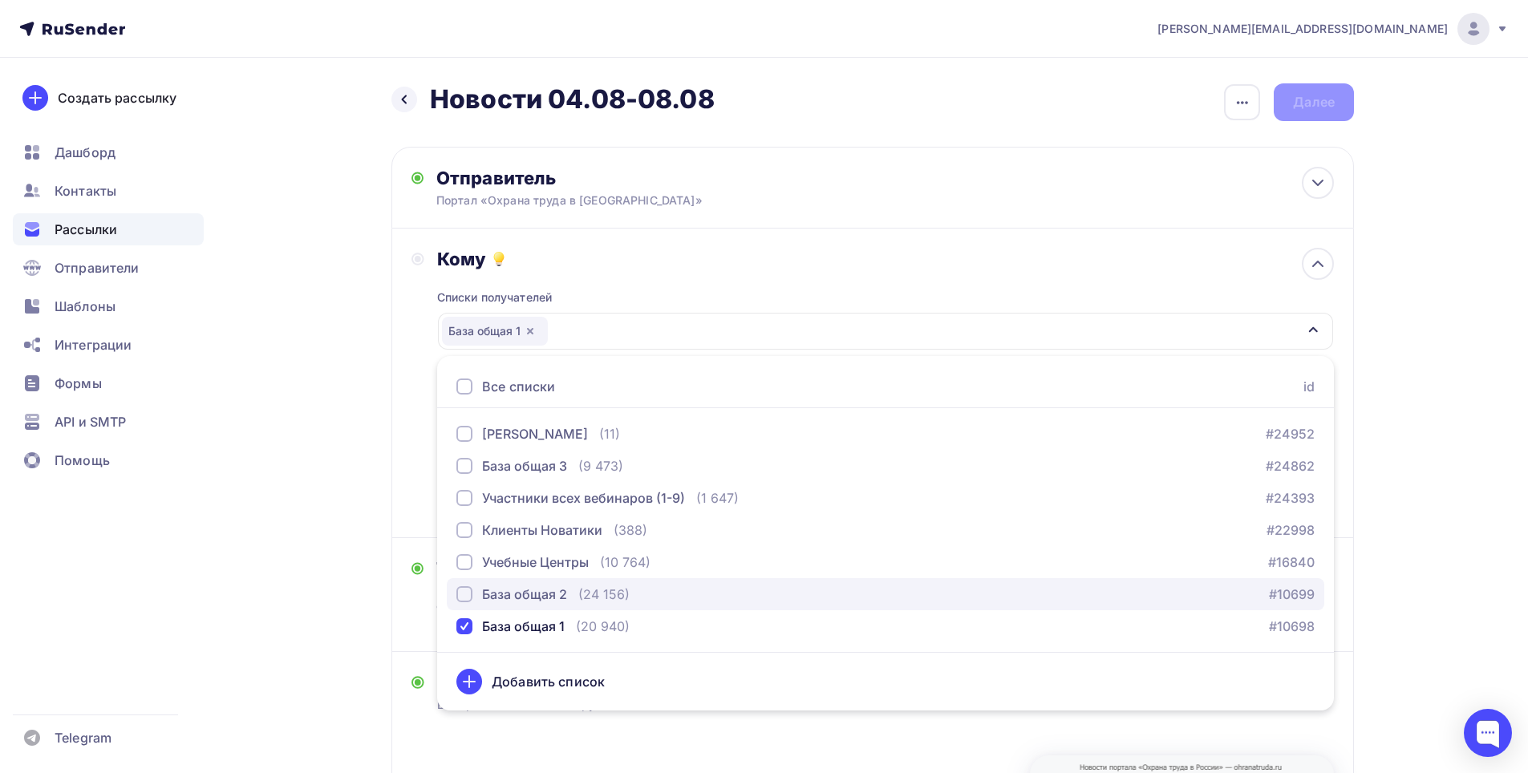
click at [462, 594] on div "button" at bounding box center [464, 594] width 16 height 16
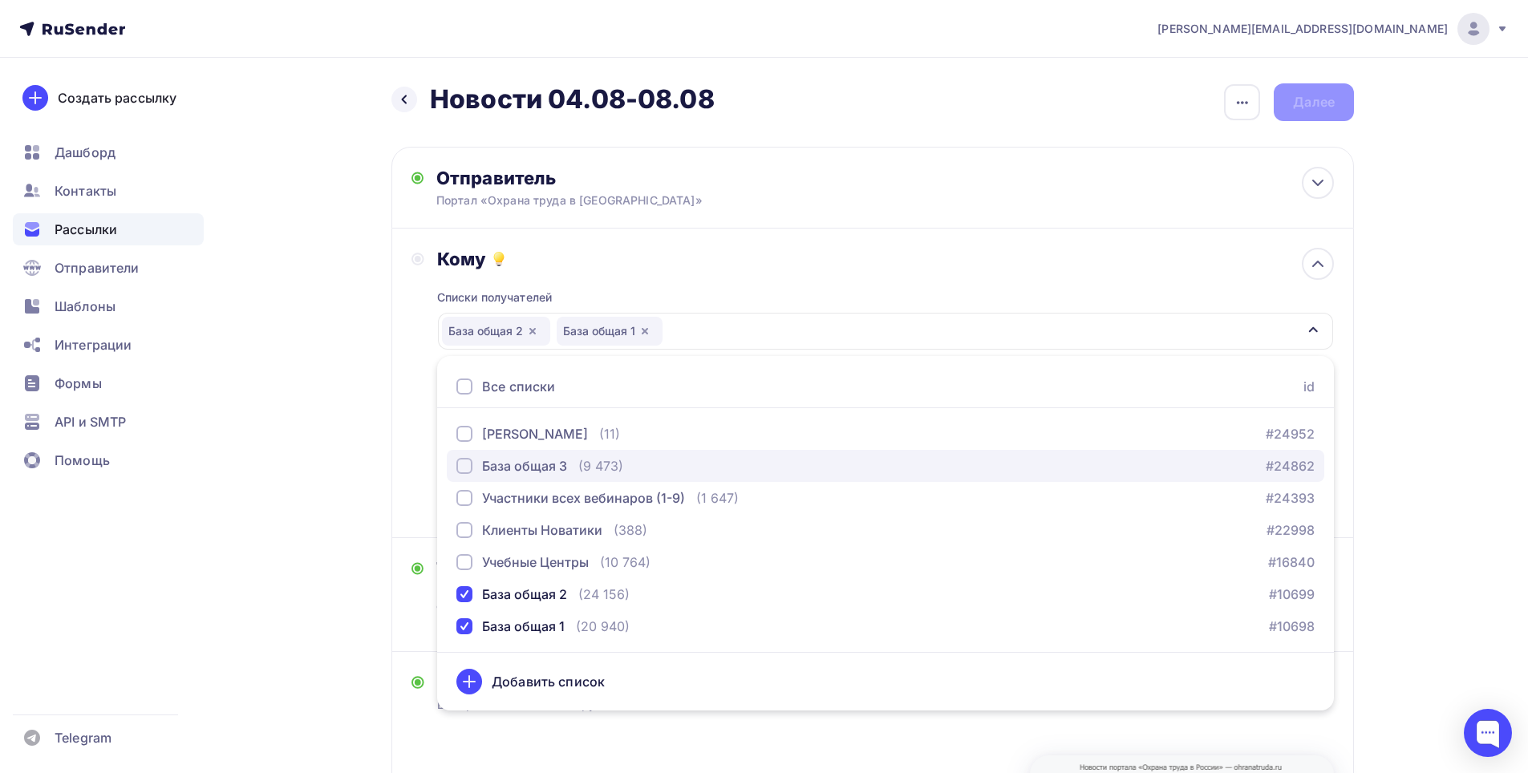
click at [463, 468] on div "button" at bounding box center [464, 466] width 16 height 16
click at [1447, 440] on div "eduarda@yandex.ru Аккаунт Тарифы Выйти Создать рассылку Дашборд Контакты Рассыл…" at bounding box center [764, 595] width 1528 height 1191
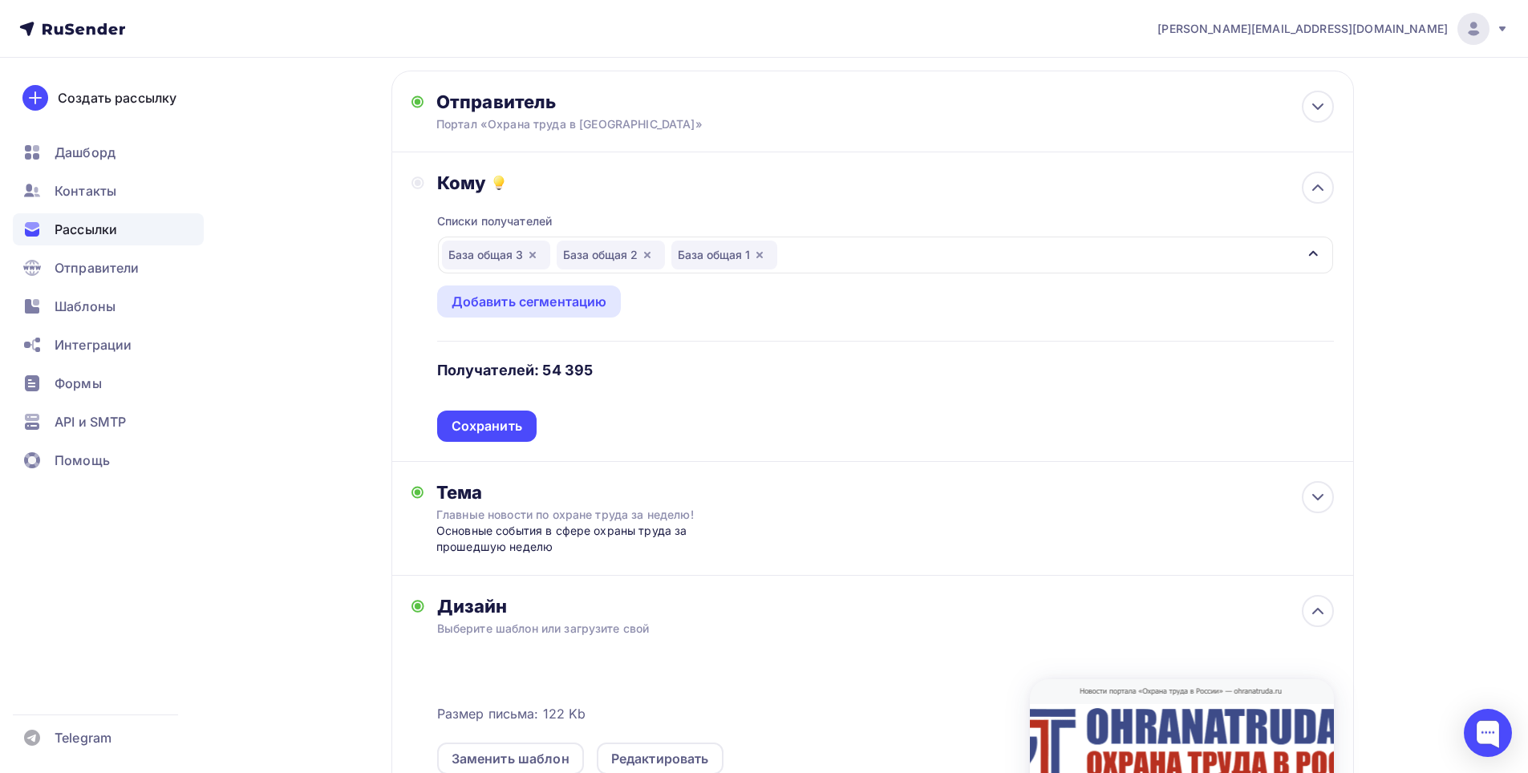
scroll to position [17, 0]
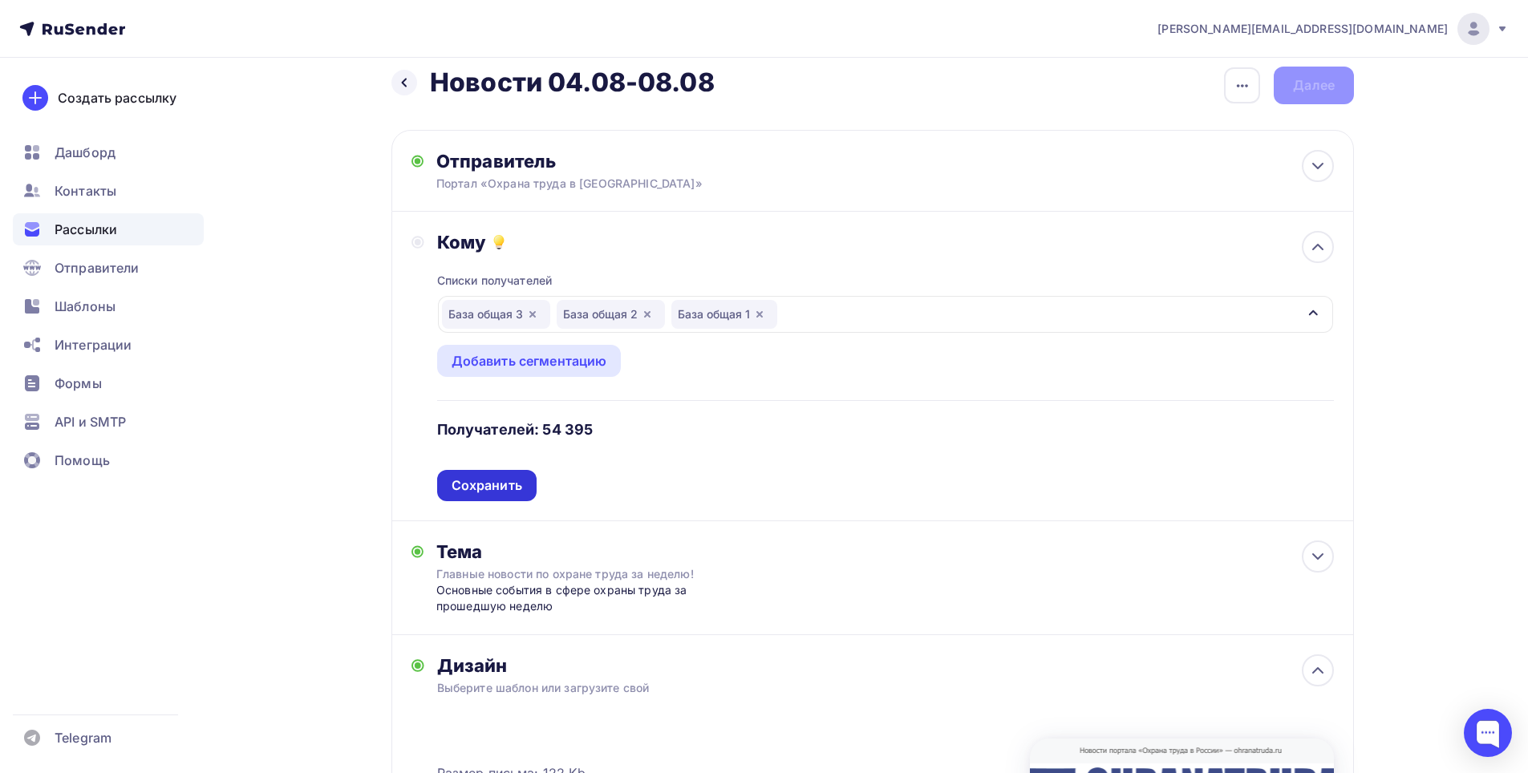
click at [472, 483] on div "Сохранить" at bounding box center [487, 485] width 71 height 18
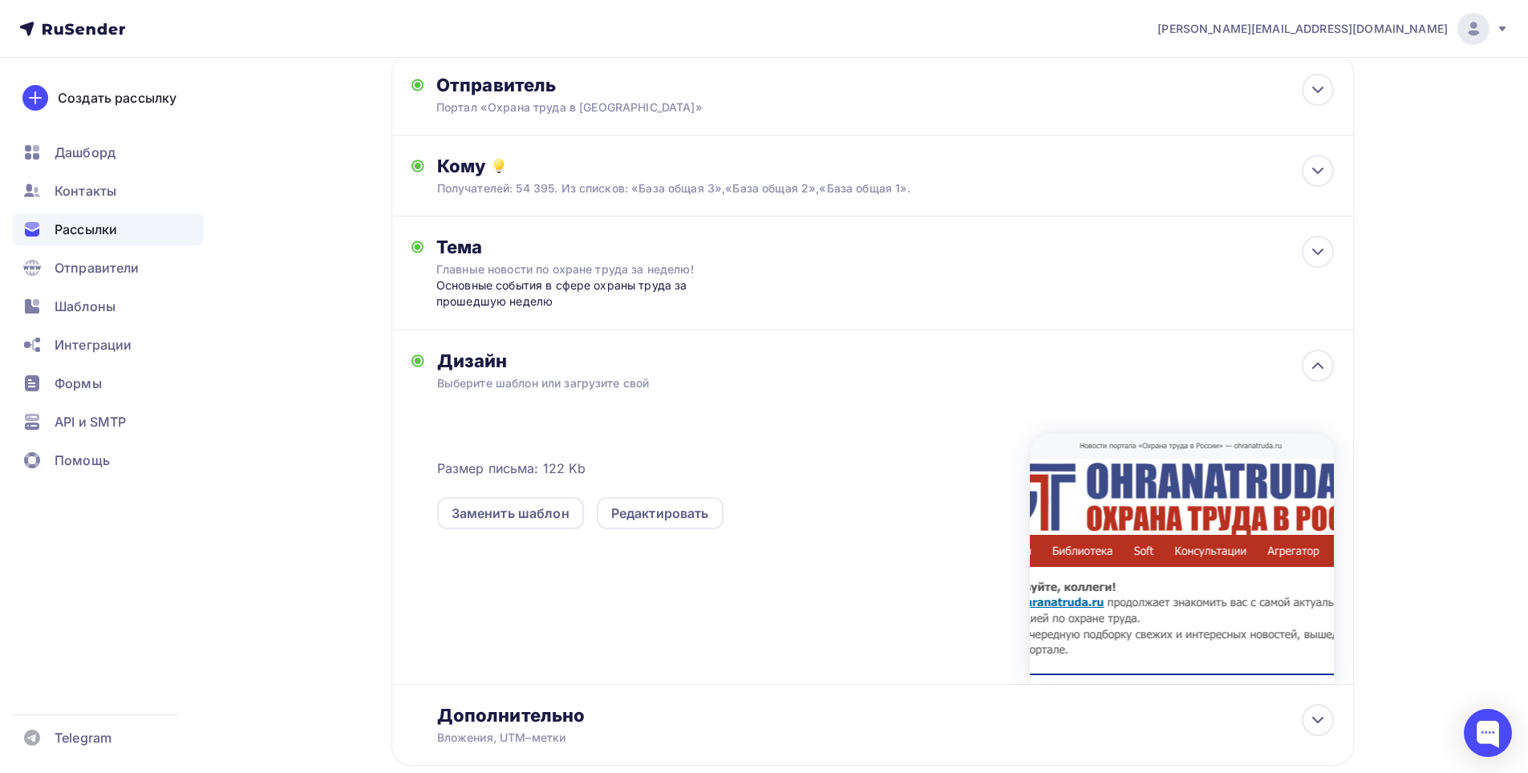
scroll to position [0, 0]
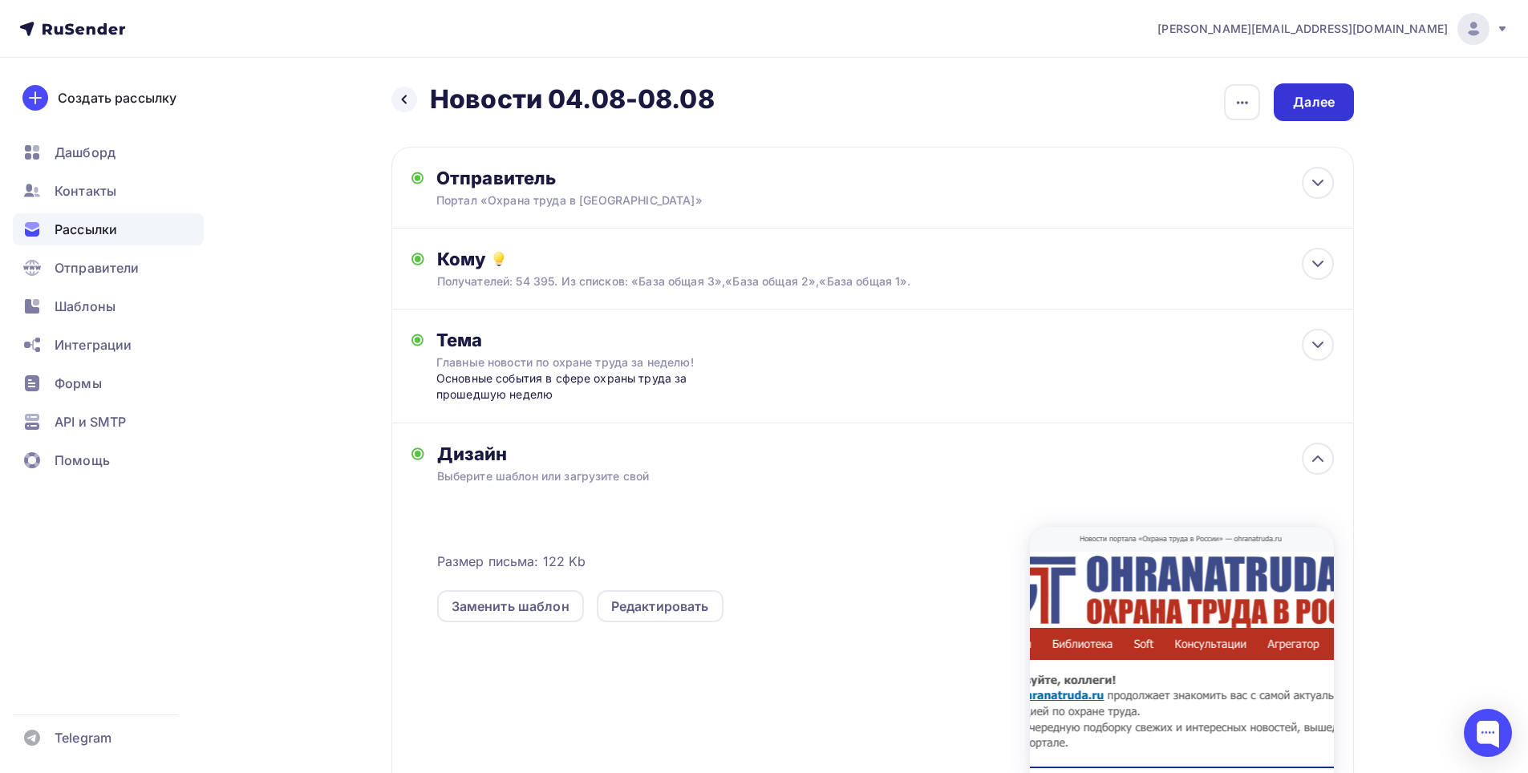
click at [1326, 99] on div "Далее" at bounding box center [1314, 102] width 42 height 18
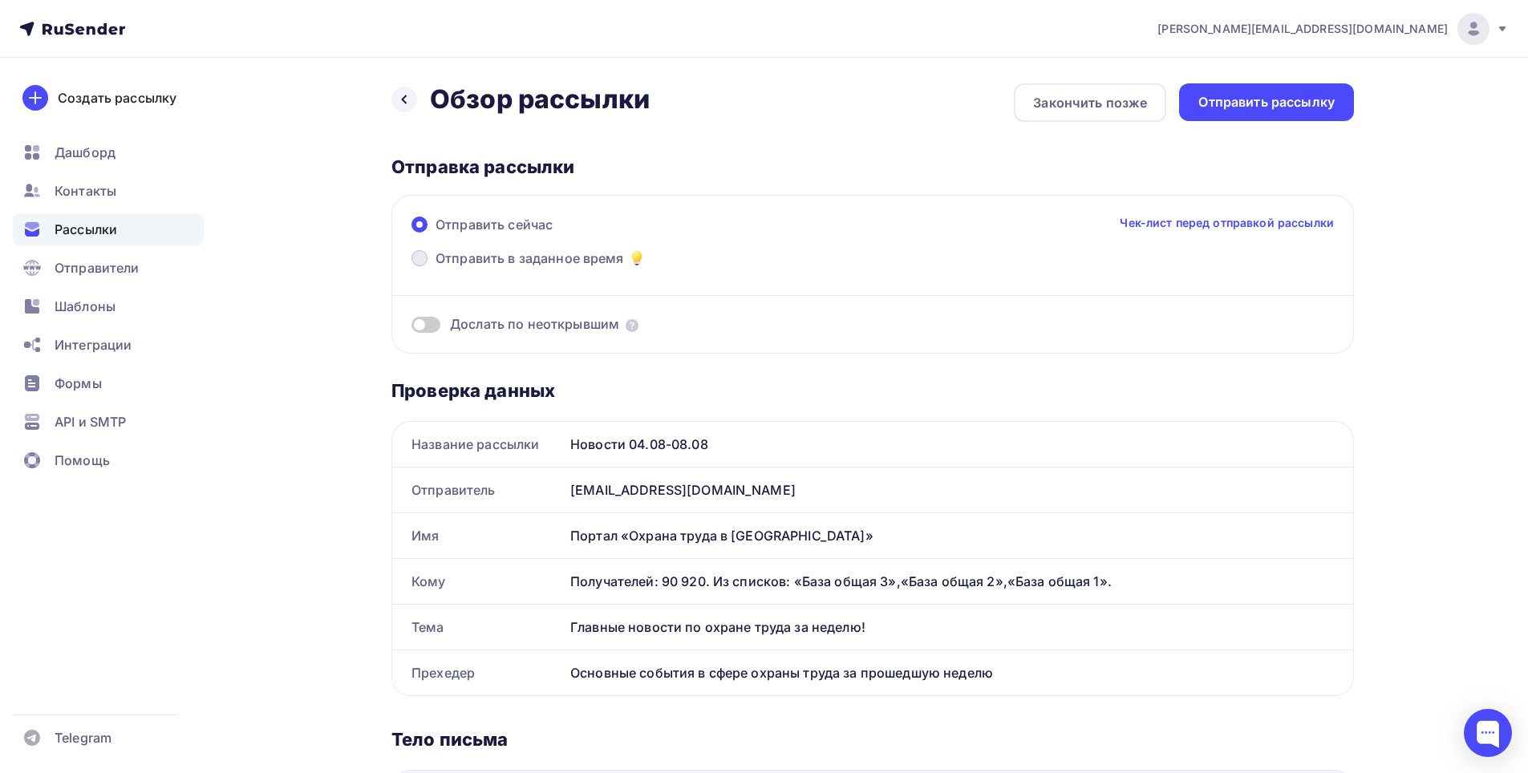
click at [417, 261] on span at bounding box center [419, 258] width 16 height 16
click at [435, 268] on input "Отправить в заданное время" at bounding box center [435, 268] width 0 height 0
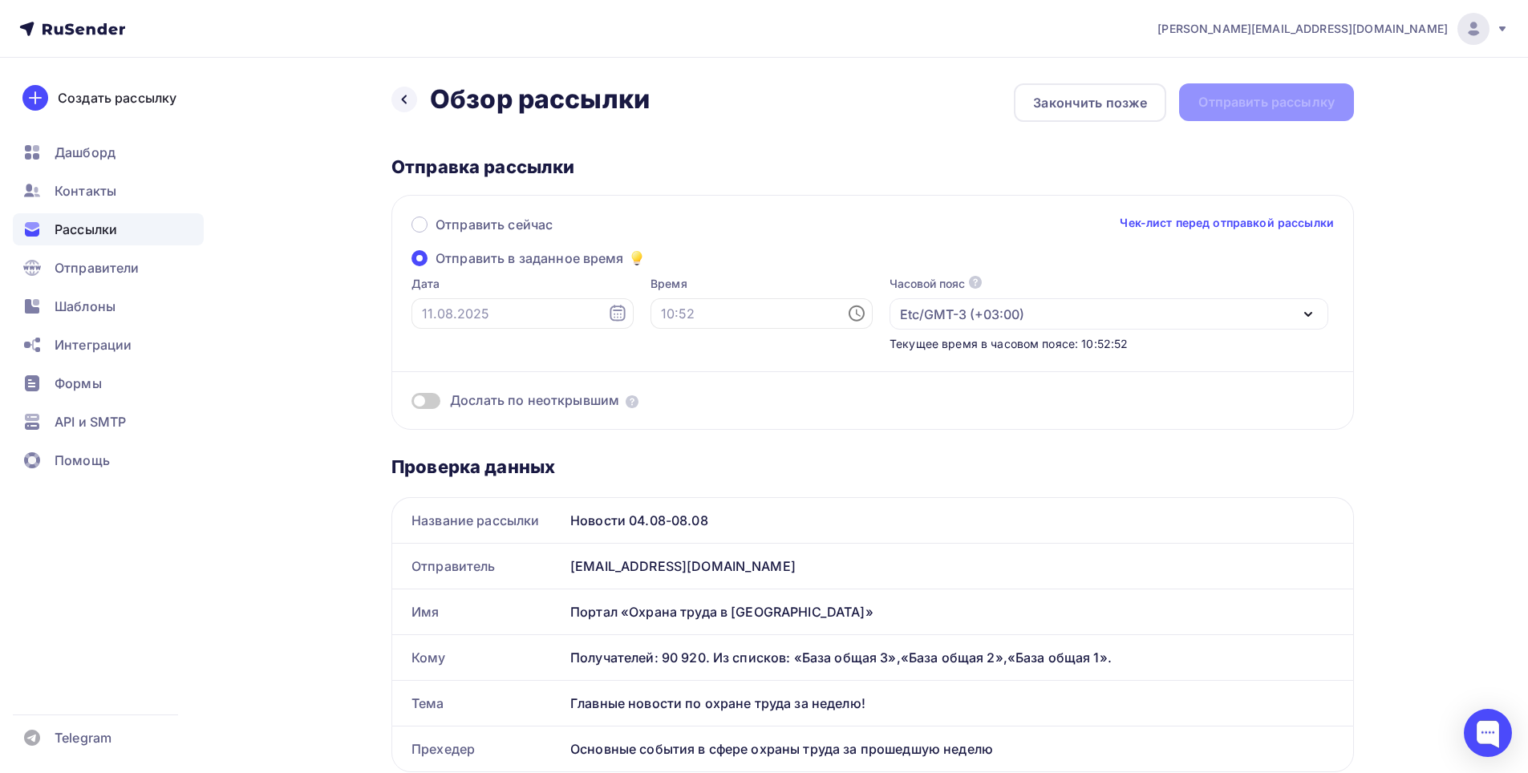
click at [610, 317] on icon at bounding box center [617, 313] width 15 height 16
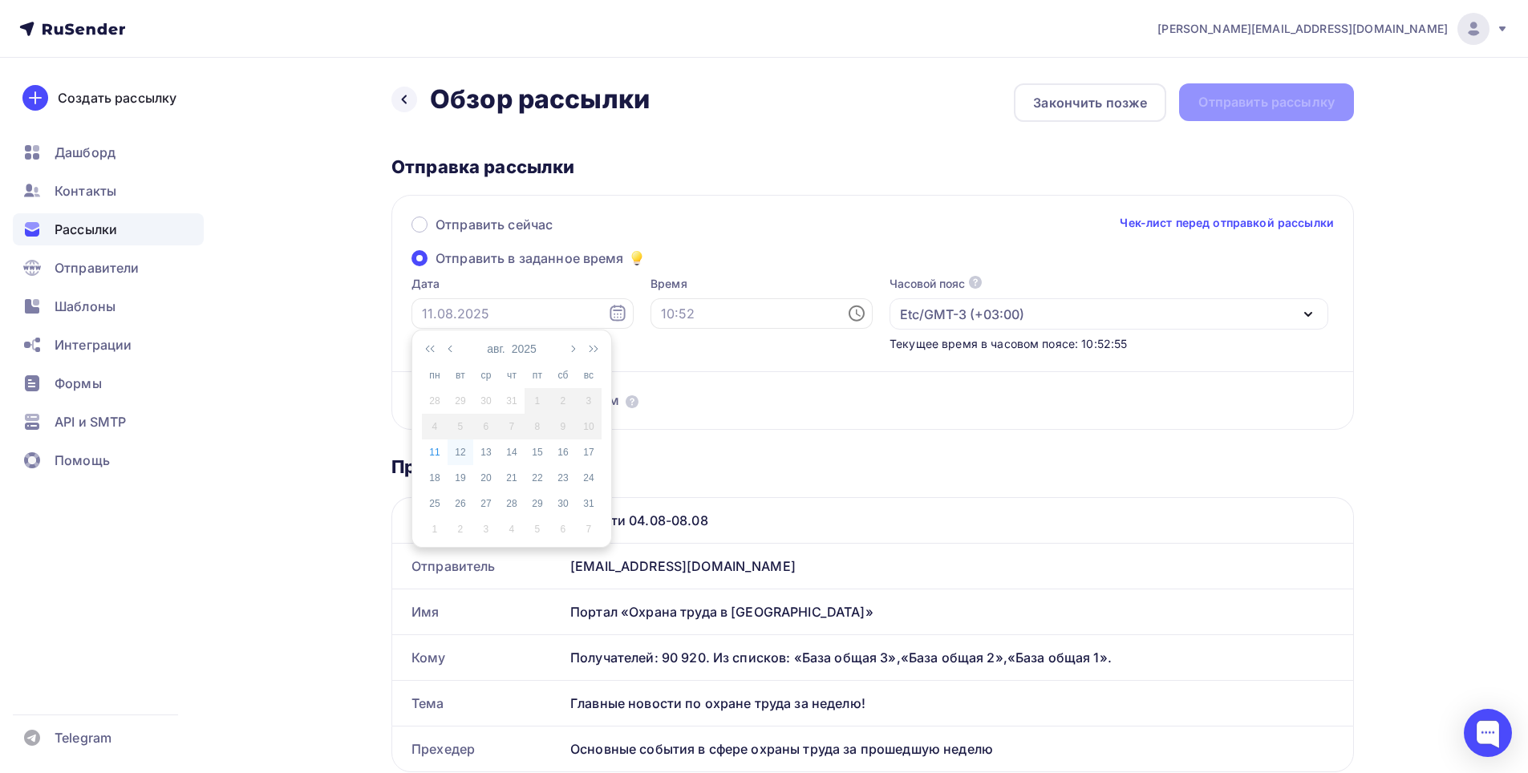
click at [458, 452] on div "12" at bounding box center [461, 452] width 26 height 14
type input "12.08.2025"
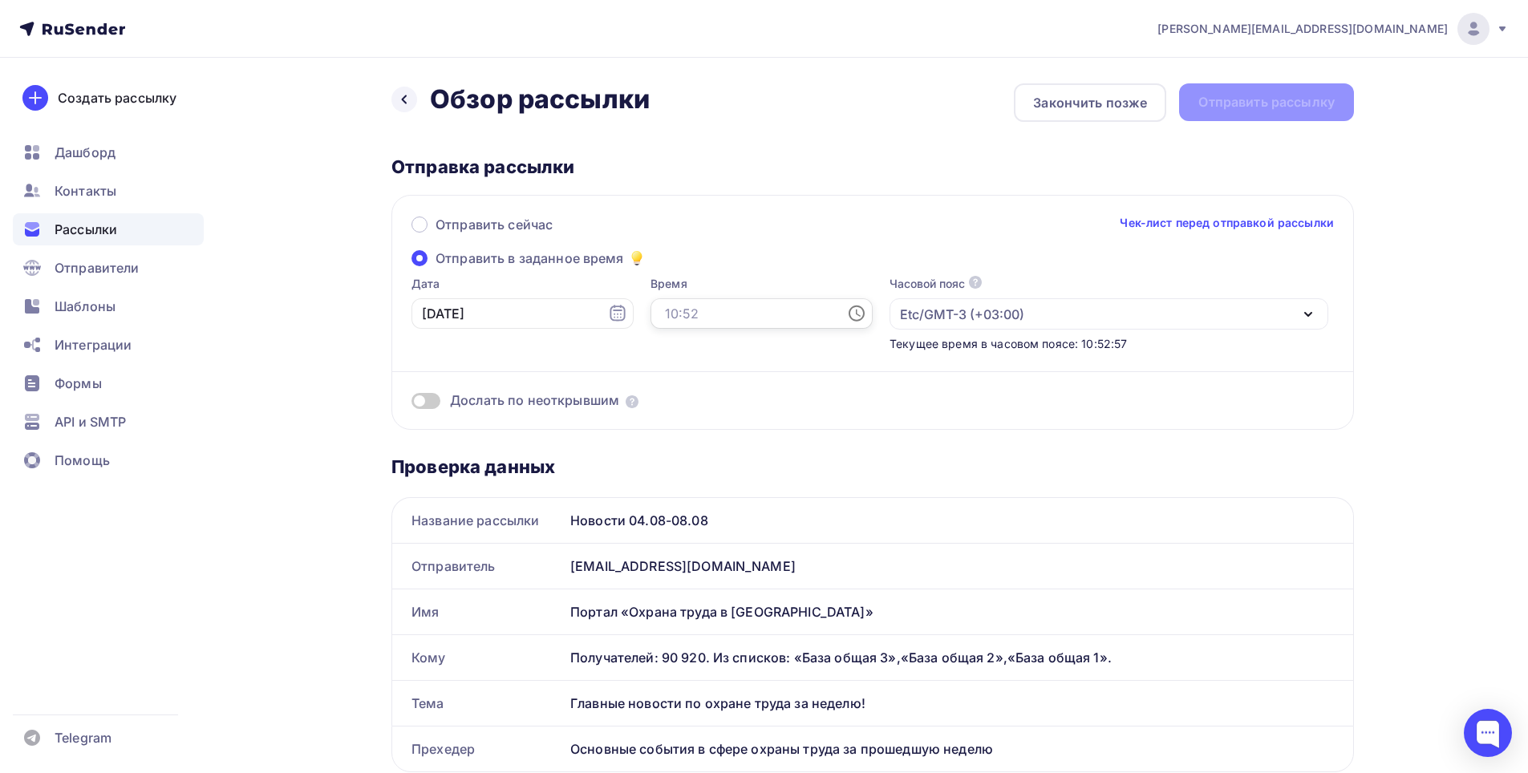
click at [735, 313] on input "text" at bounding box center [761, 313] width 222 height 30
click at [666, 463] on li "11" at bounding box center [673, 465] width 83 height 26
type input "11:00"
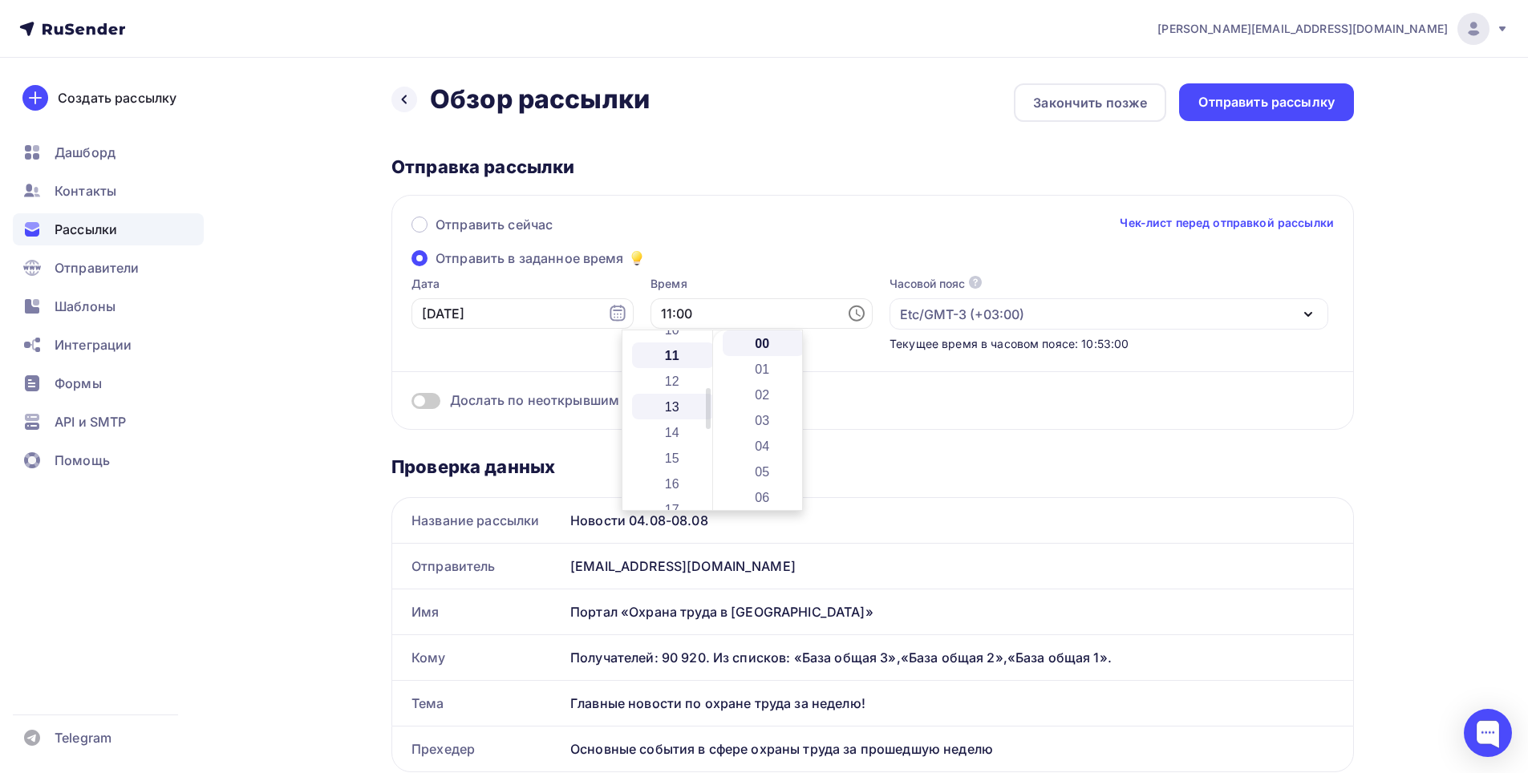
scroll to position [282, 0]
click at [762, 346] on li "00" at bounding box center [764, 343] width 83 height 26
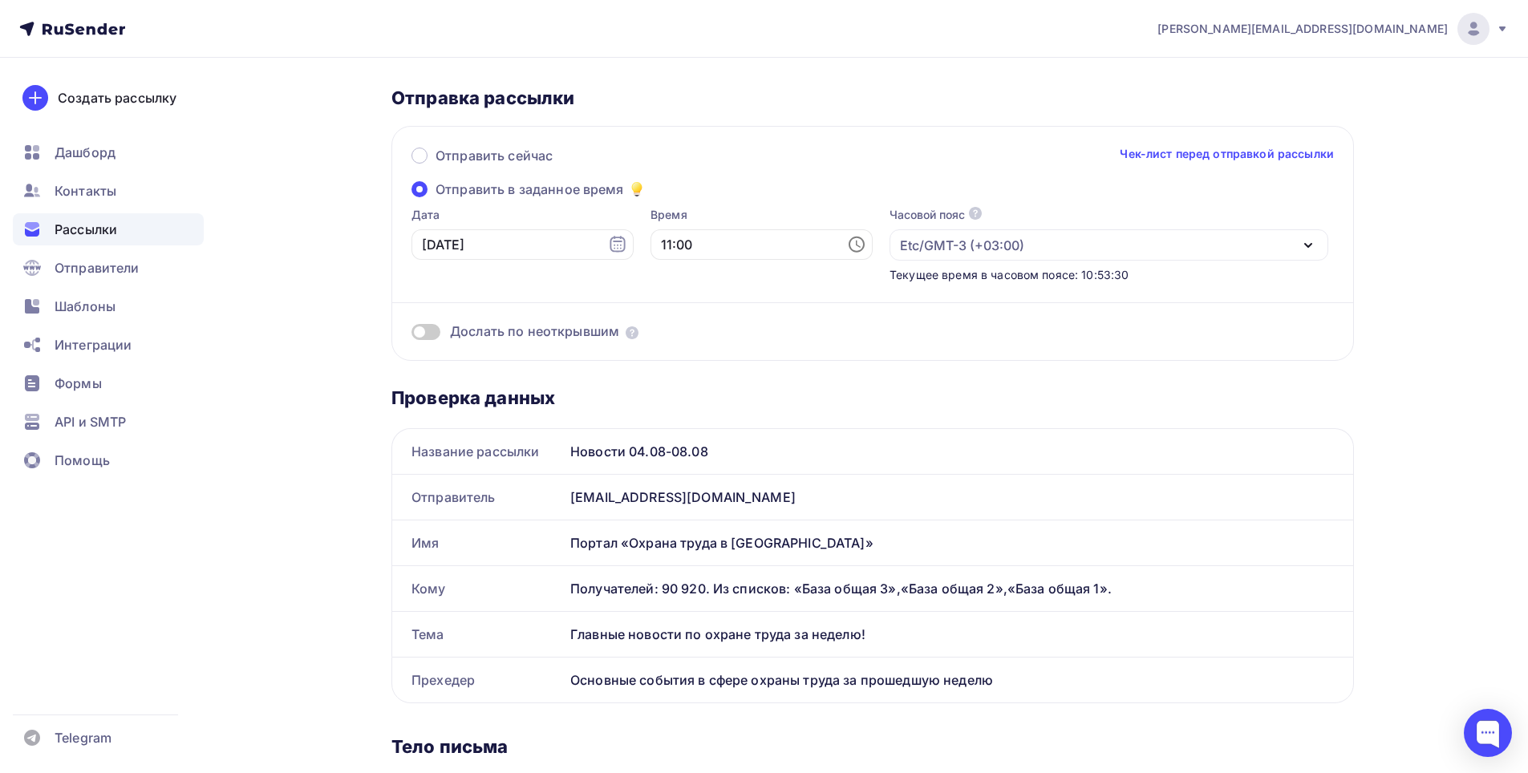
scroll to position [0, 0]
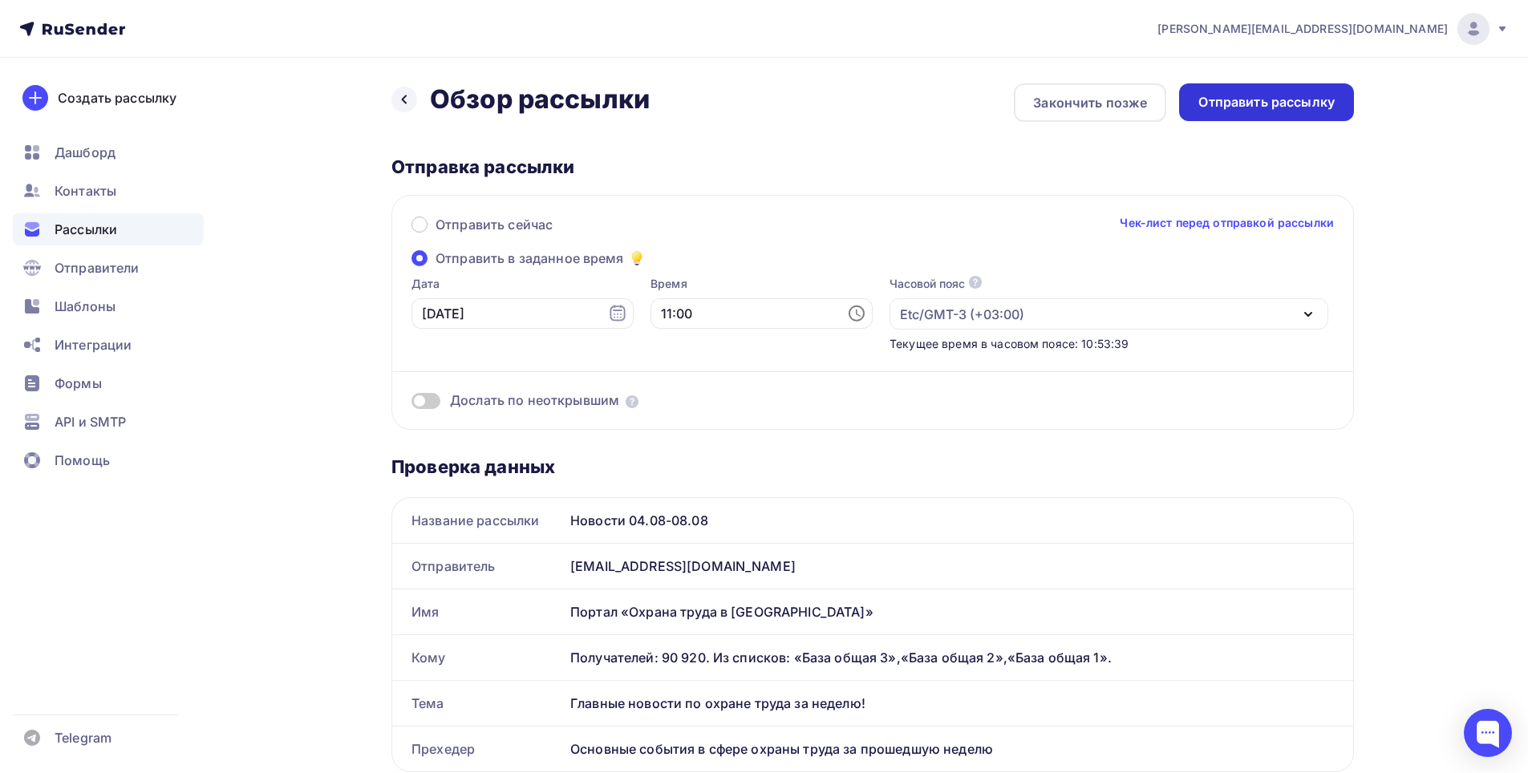
click at [1296, 105] on div "Отправить рассылку" at bounding box center [1266, 102] width 136 height 18
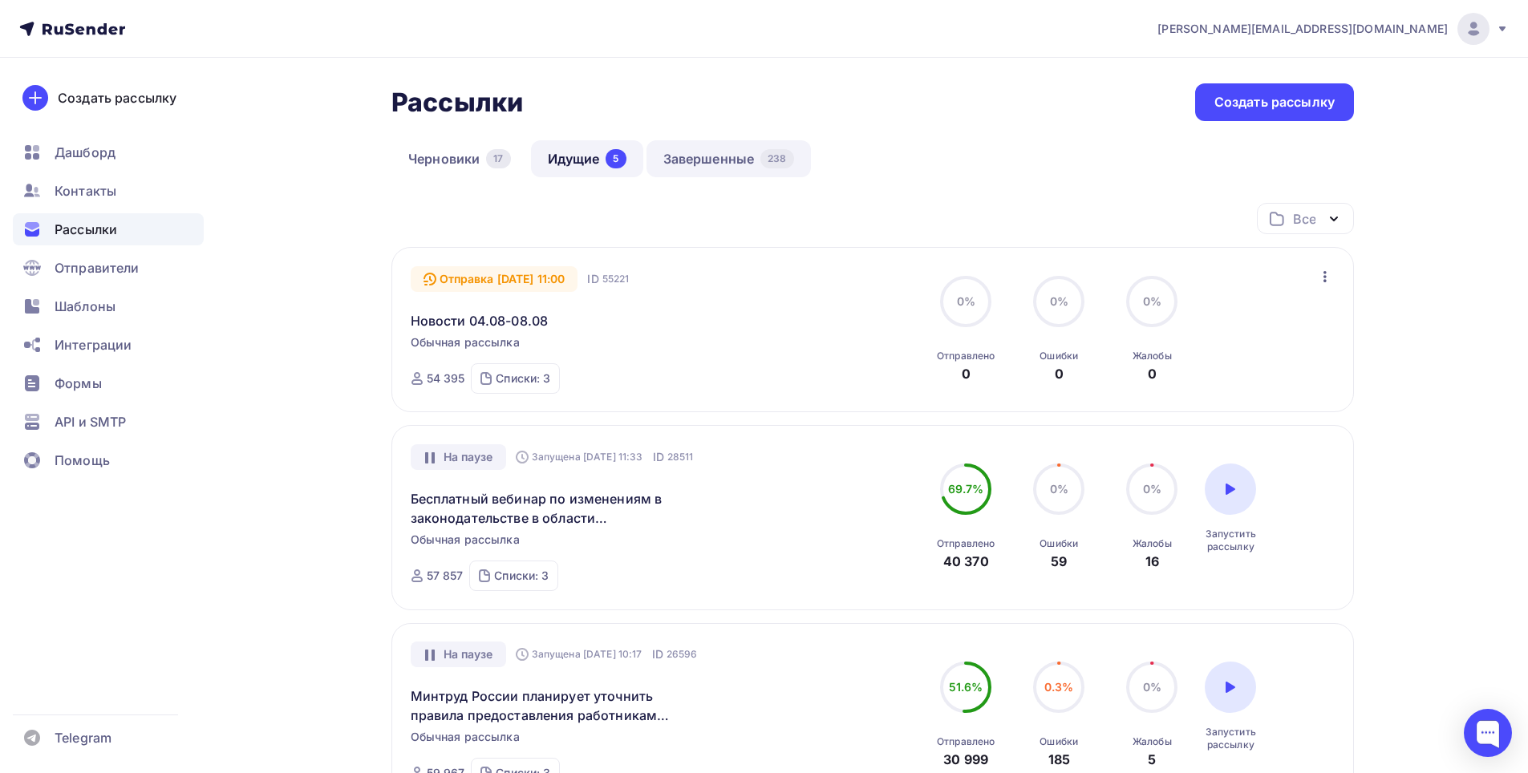
click at [701, 151] on link "Завершенные 238" at bounding box center [728, 158] width 164 height 37
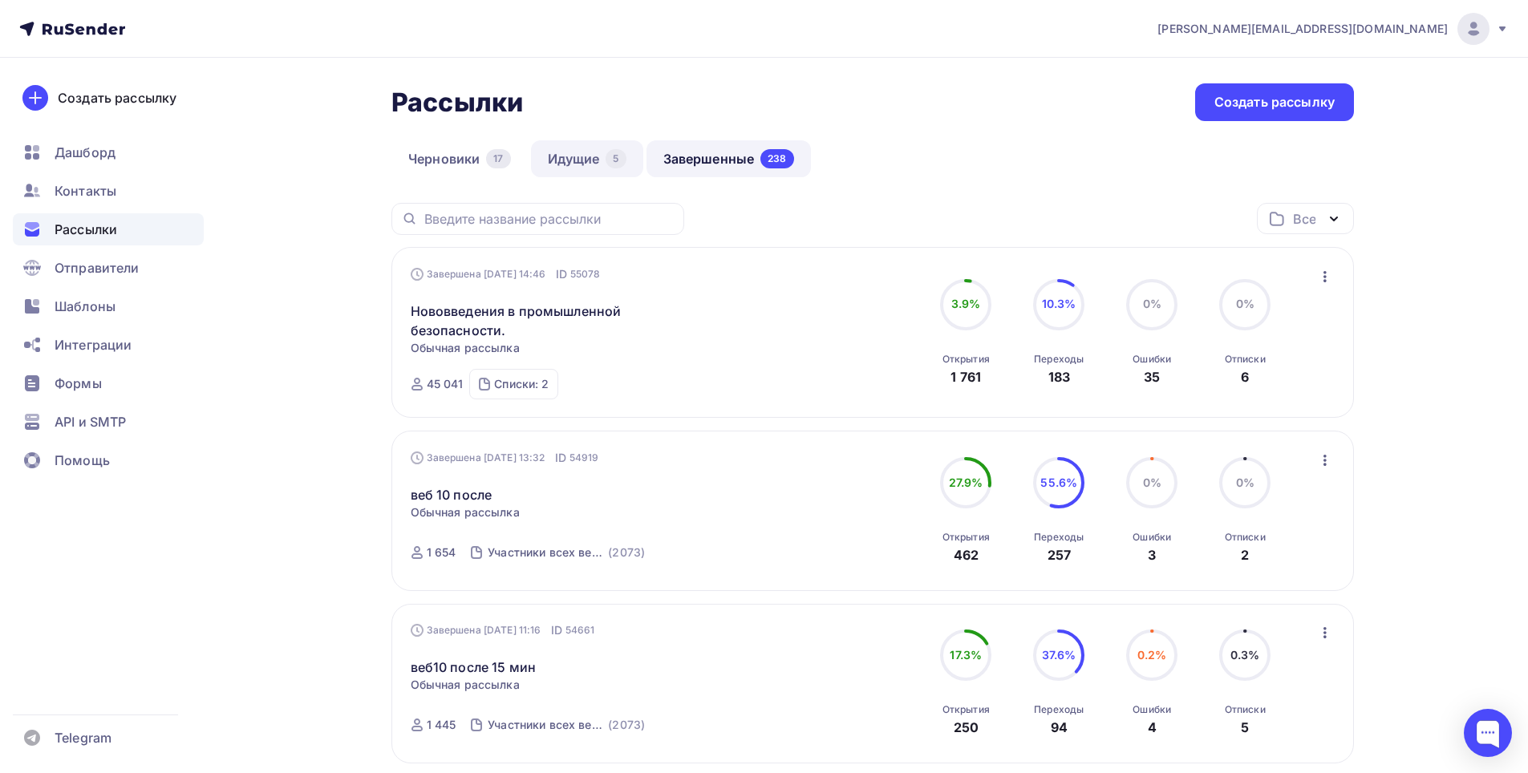
click at [557, 147] on link "Идущие 5" at bounding box center [587, 158] width 112 height 37
